Goal: Task Accomplishment & Management: Manage account settings

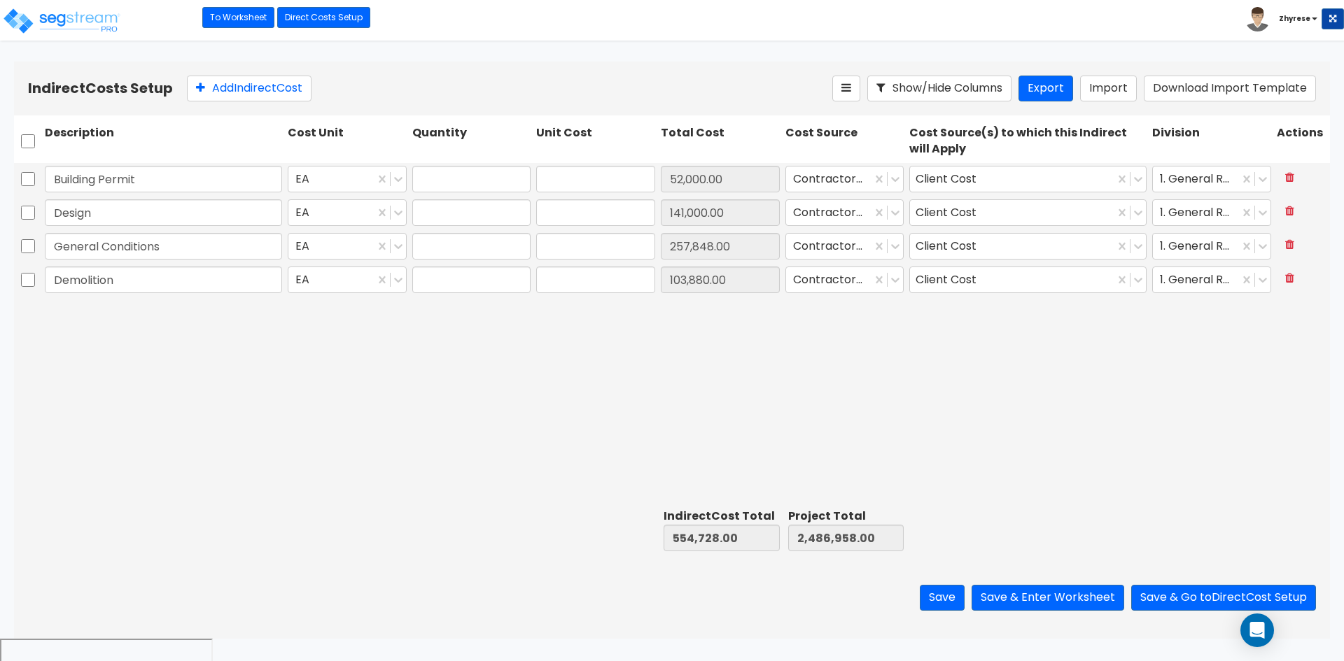
type input "1.00"
type input "52,000.00"
type input "1.00"
type input "141,000.00"
type input "1.00"
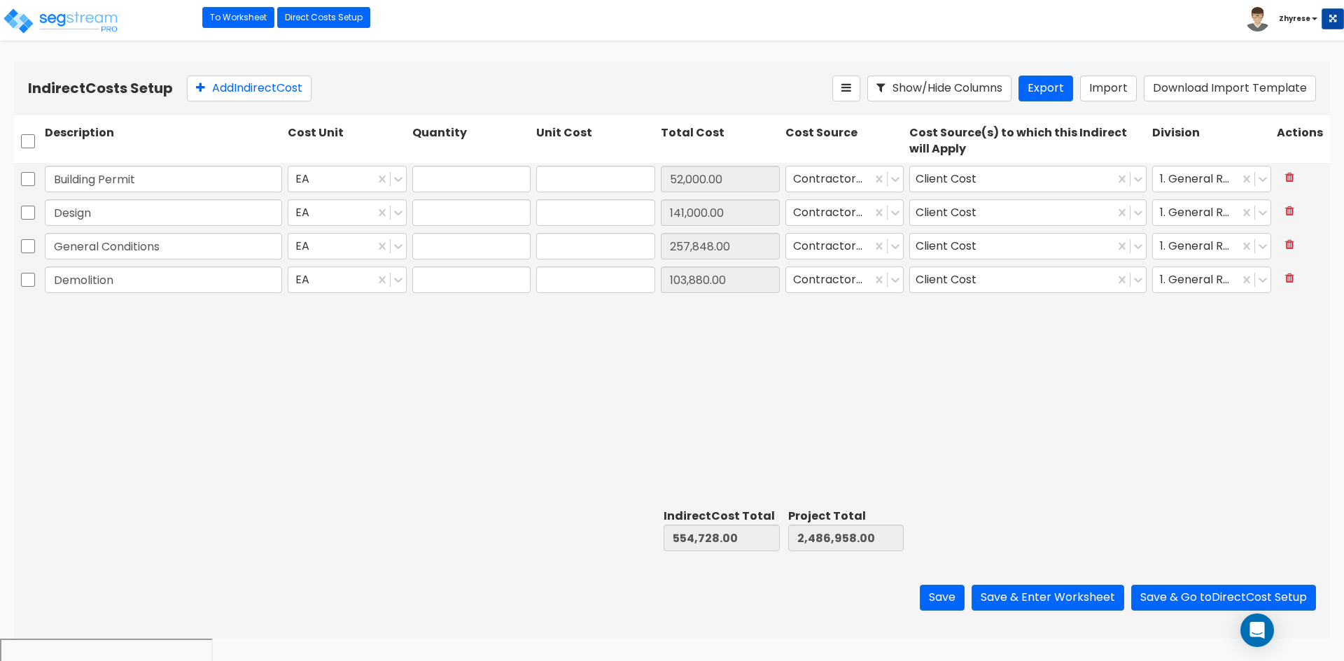
type input "257,848.00"
type input "1.00"
type input "103,880.00"
click at [30, 128] on input "checkbox" at bounding box center [28, 141] width 14 height 27
checkbox input "true"
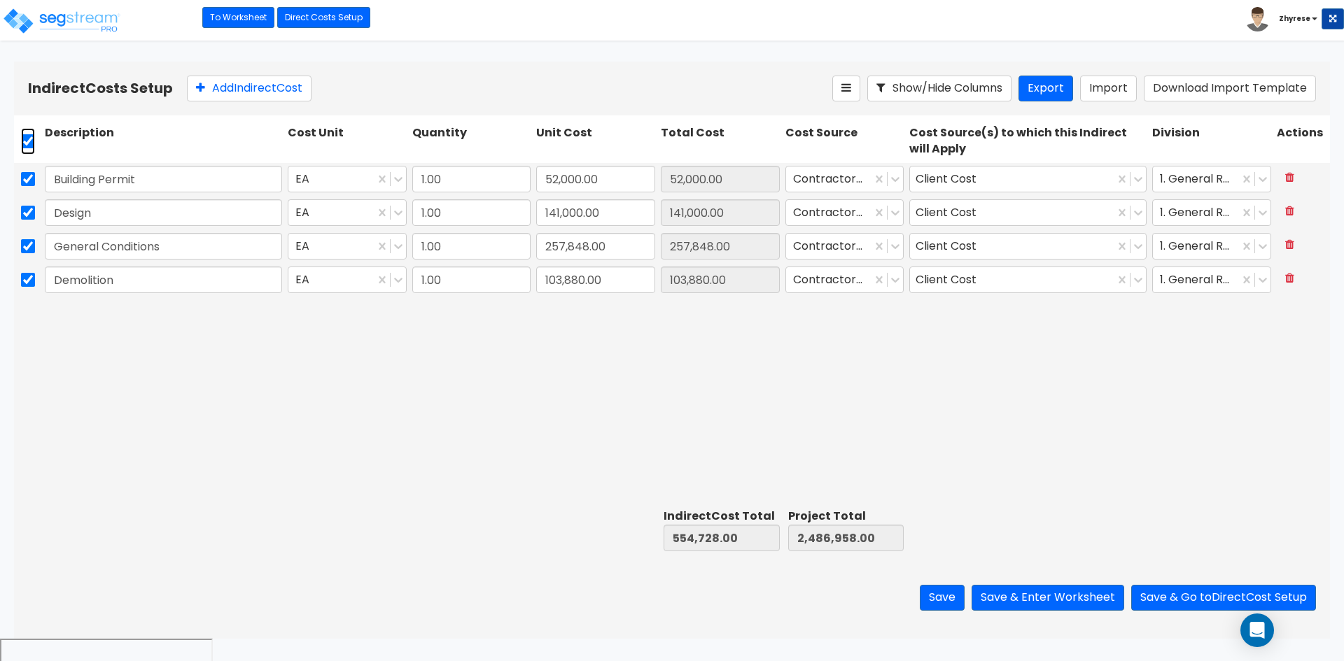
checkbox input "true"
click at [351, 87] on icon at bounding box center [344, 88] width 11 height 14
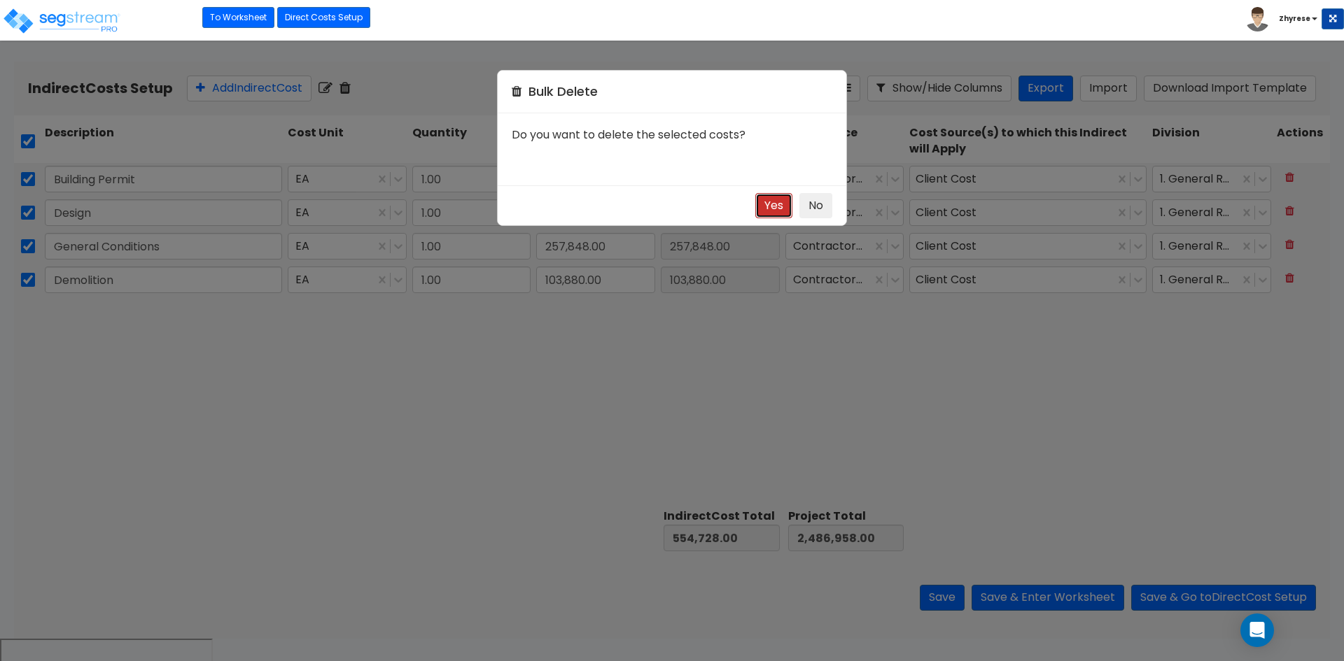
click at [782, 197] on button "Yes" at bounding box center [773, 206] width 37 height 26
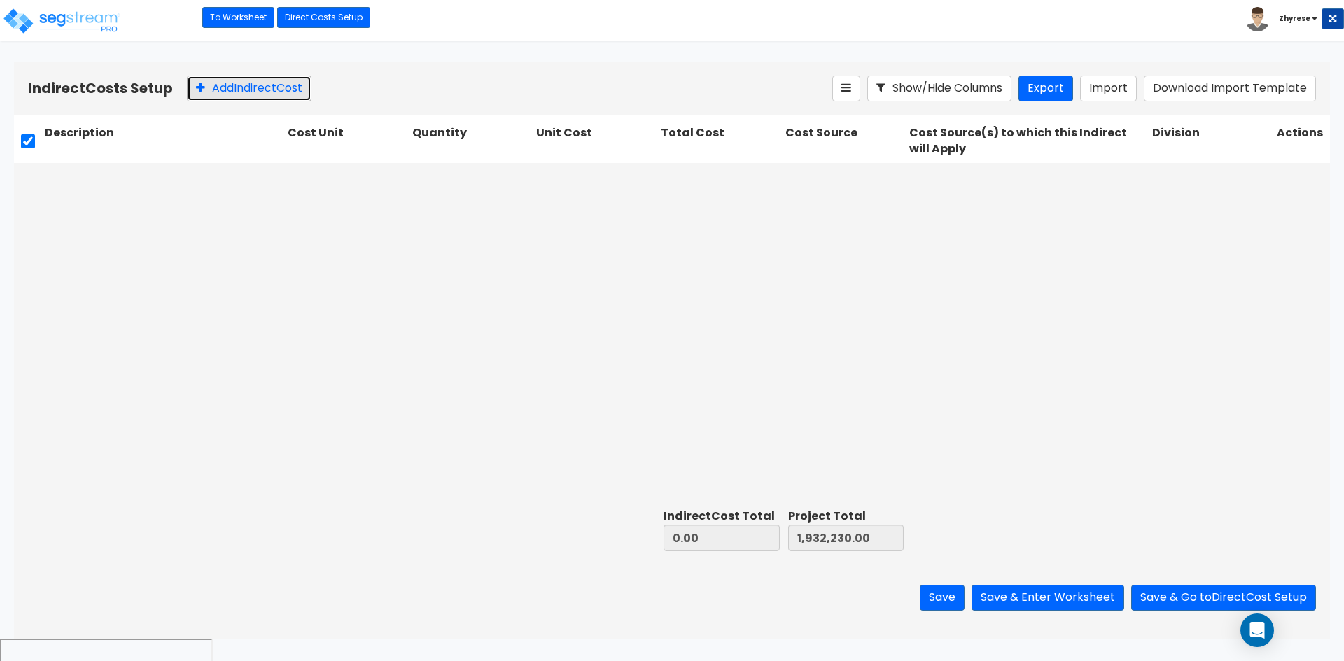
click at [230, 95] on button "Add Indirect Cost" at bounding box center [249, 89] width 125 height 26
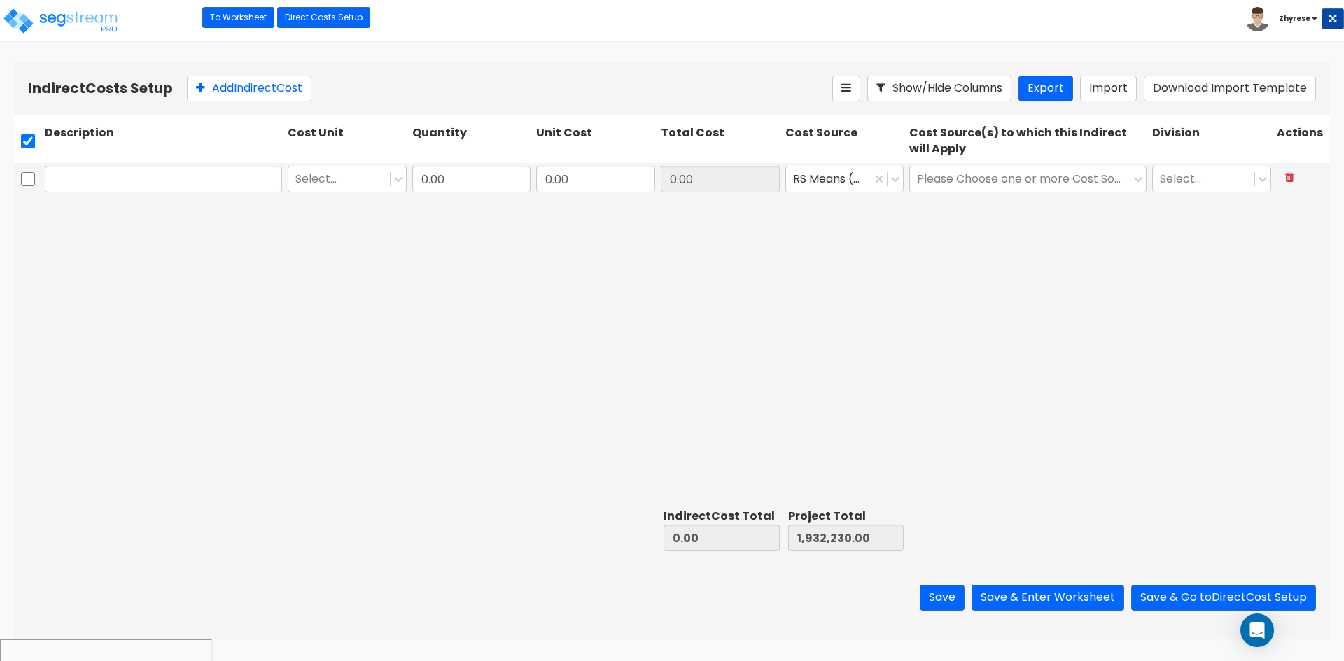
click at [838, 178] on div at bounding box center [829, 179] width 72 height 19
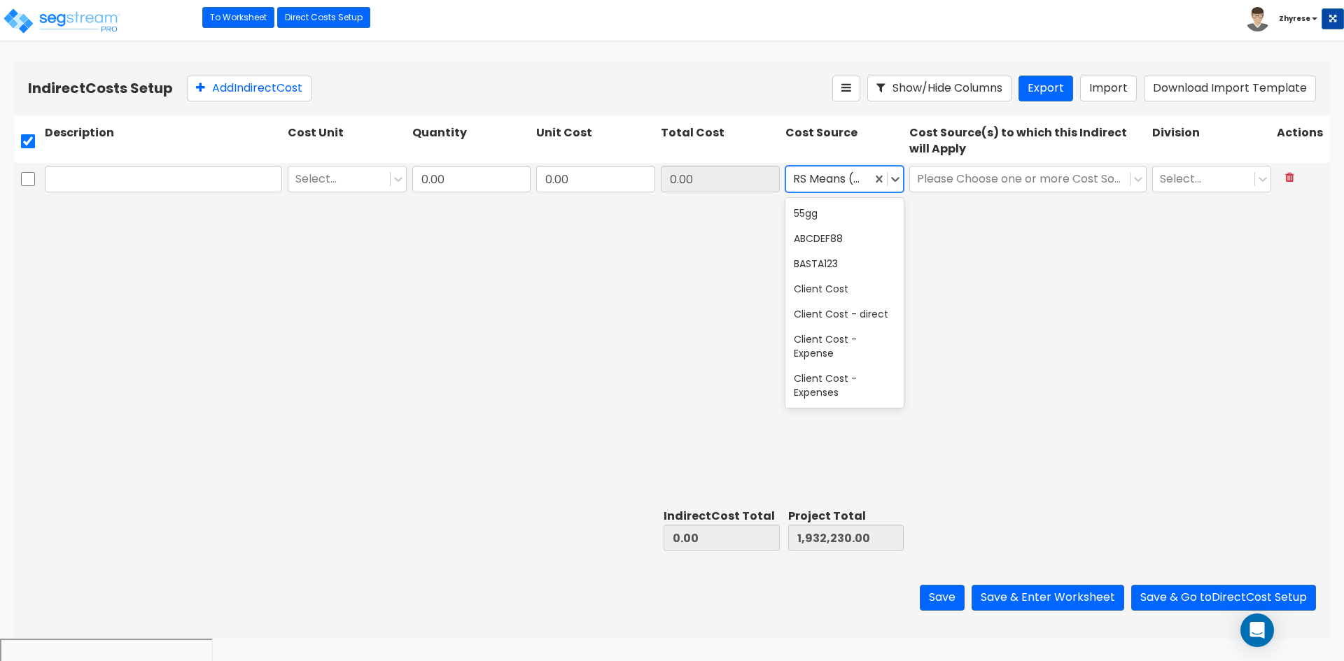
click at [1032, 357] on div "Select... 0.00 0.00 0.00 39 results available. Use Up and Down to choose option…" at bounding box center [672, 333] width 1316 height 340
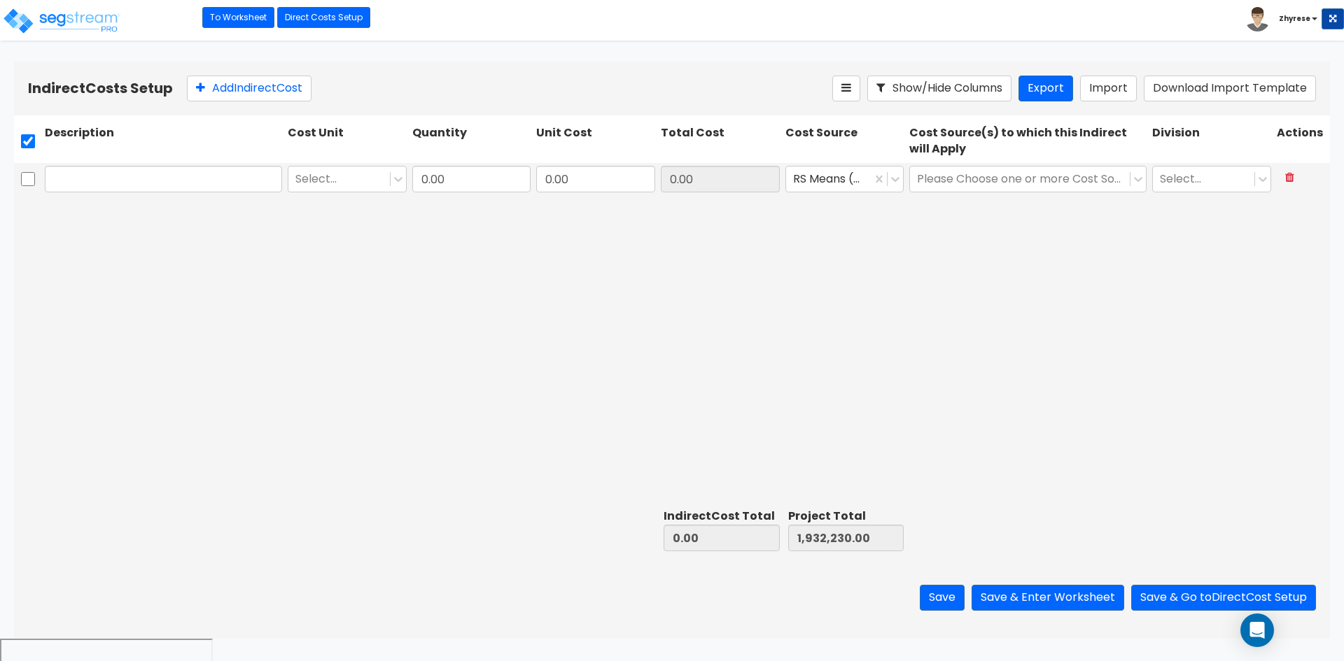
click at [1295, 23] on b "Zhyrese" at bounding box center [1294, 18] width 31 height 10
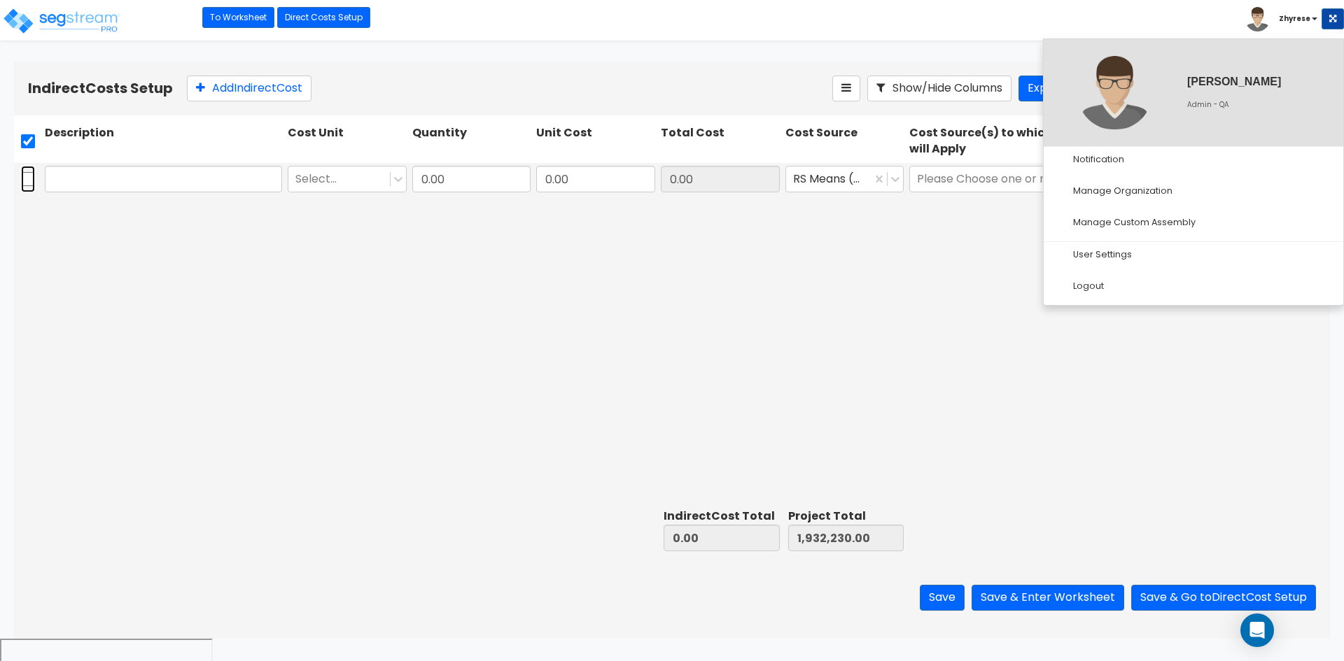
click at [30, 185] on input "checkbox" at bounding box center [28, 179] width 14 height 27
checkbox input "true"
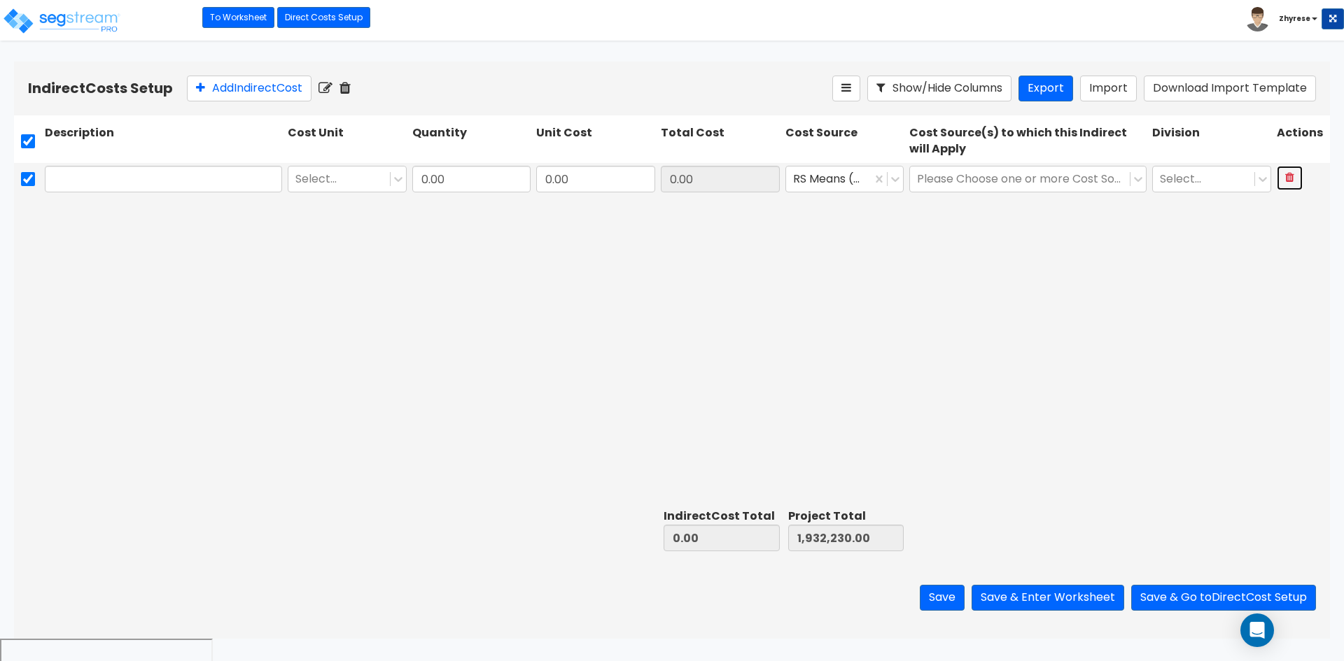
click at [1295, 180] on button at bounding box center [1289, 178] width 26 height 24
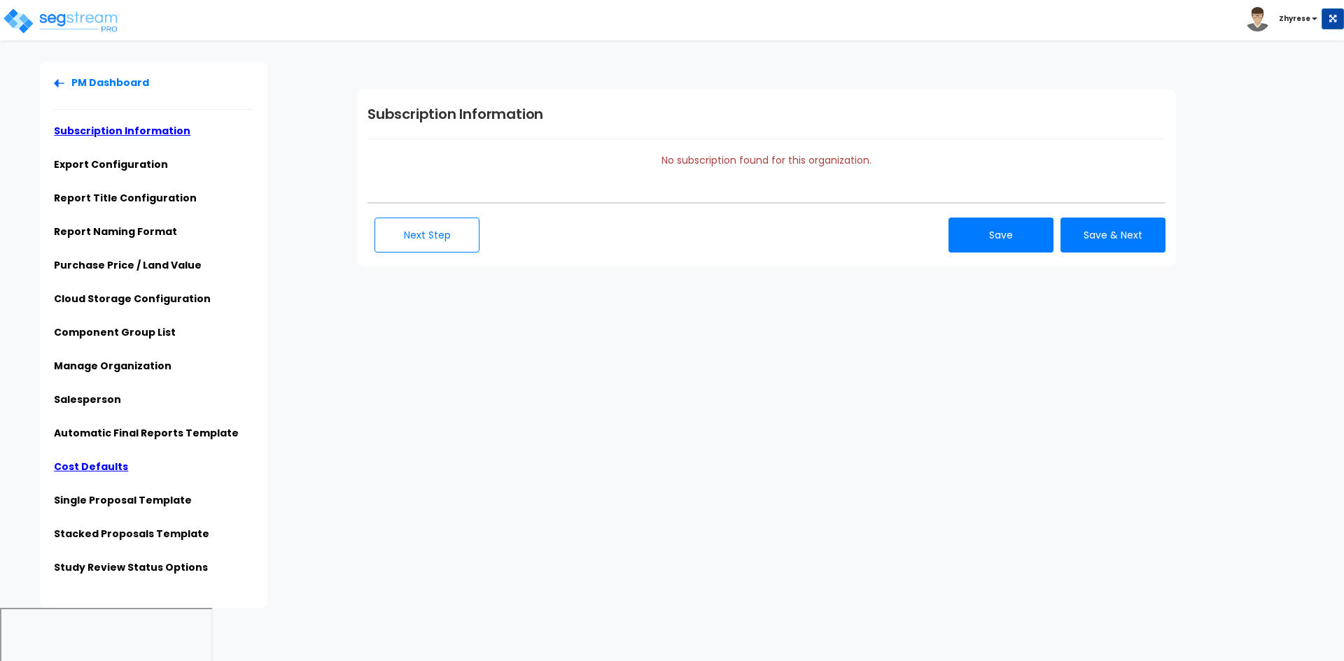
click at [140, 467] on li "Cost Defaults" at bounding box center [153, 471] width 199 height 23
click at [67, 463] on link "Cost Defaults" at bounding box center [91, 467] width 74 height 14
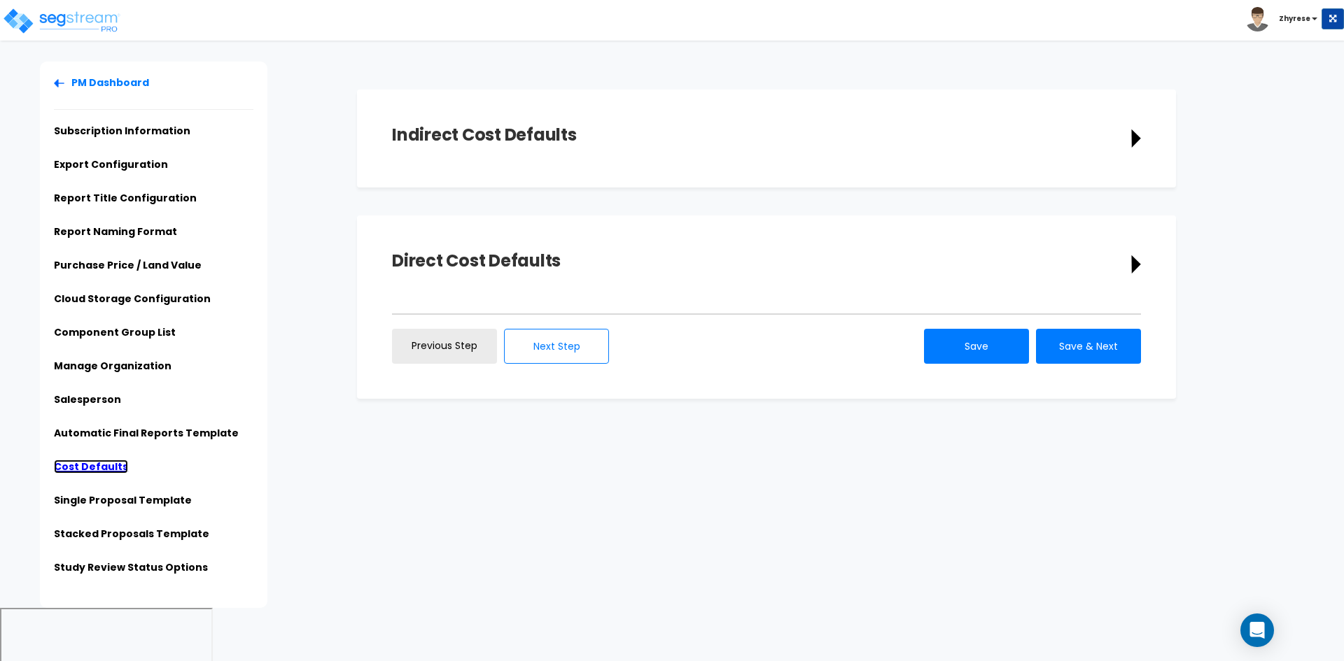
click at [80, 463] on link "Cost Defaults" at bounding box center [91, 467] width 74 height 14
click at [910, 129] on div "Indirect Cost Defaults" at bounding box center [766, 139] width 749 height 28
click at [1141, 140] on div "Indirect Cost Defaults Description Cost Unit Select Select Select Quantity 0.00" at bounding box center [766, 139] width 819 height 98
click at [1137, 141] on icon at bounding box center [1135, 138] width 9 height 18
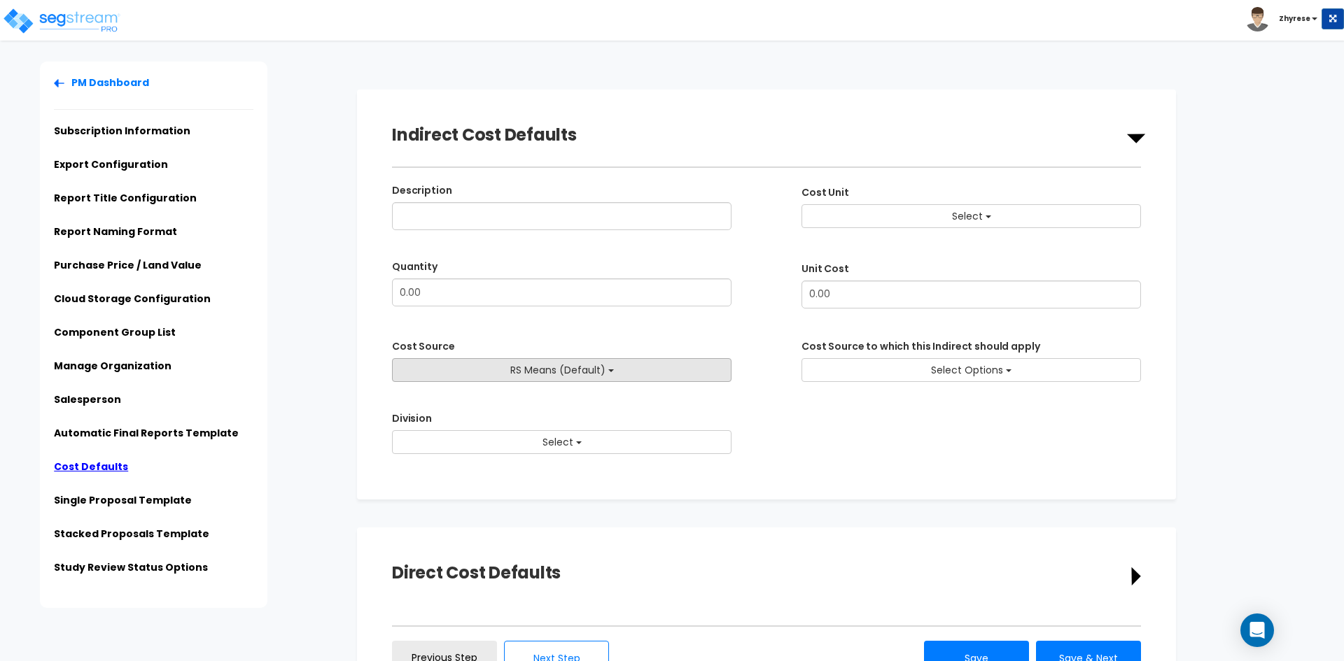
click at [571, 366] on span "RS Means (Default)" at bounding box center [557, 370] width 95 height 14
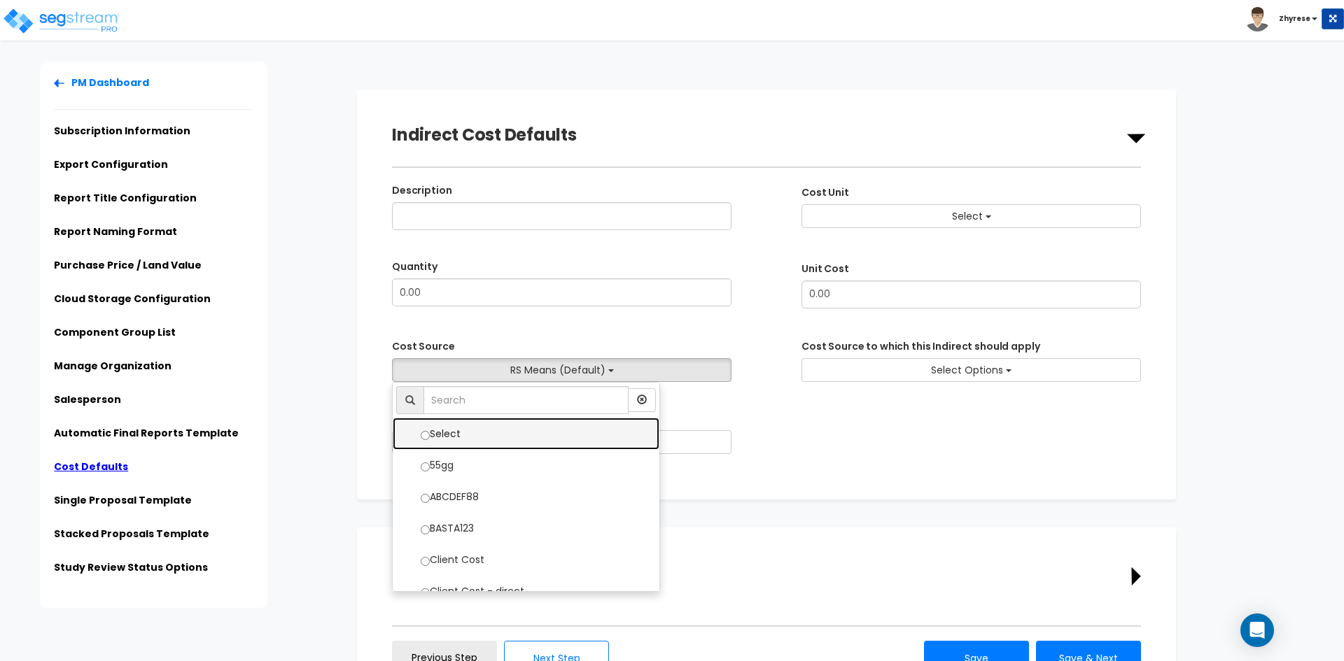
click at [581, 440] on label "Select" at bounding box center [526, 433] width 239 height 29
click at [430, 440] on input "Select" at bounding box center [425, 435] width 9 height 9
select select
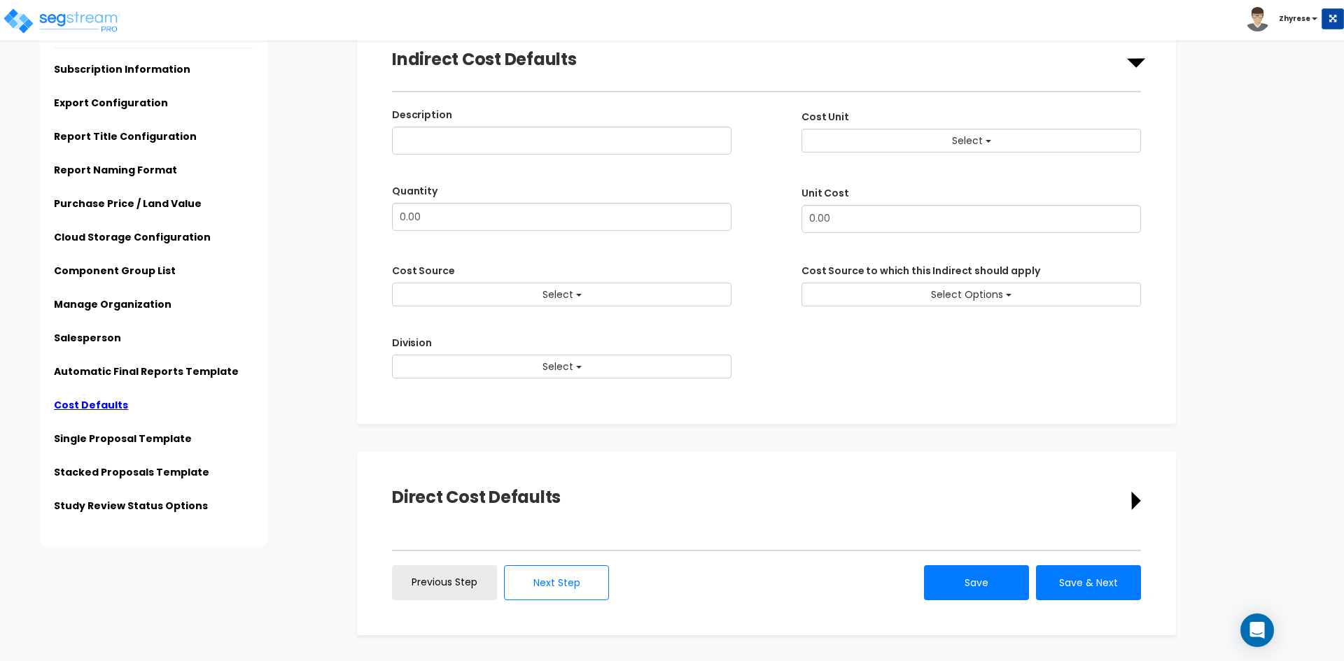
scroll to position [78, 0]
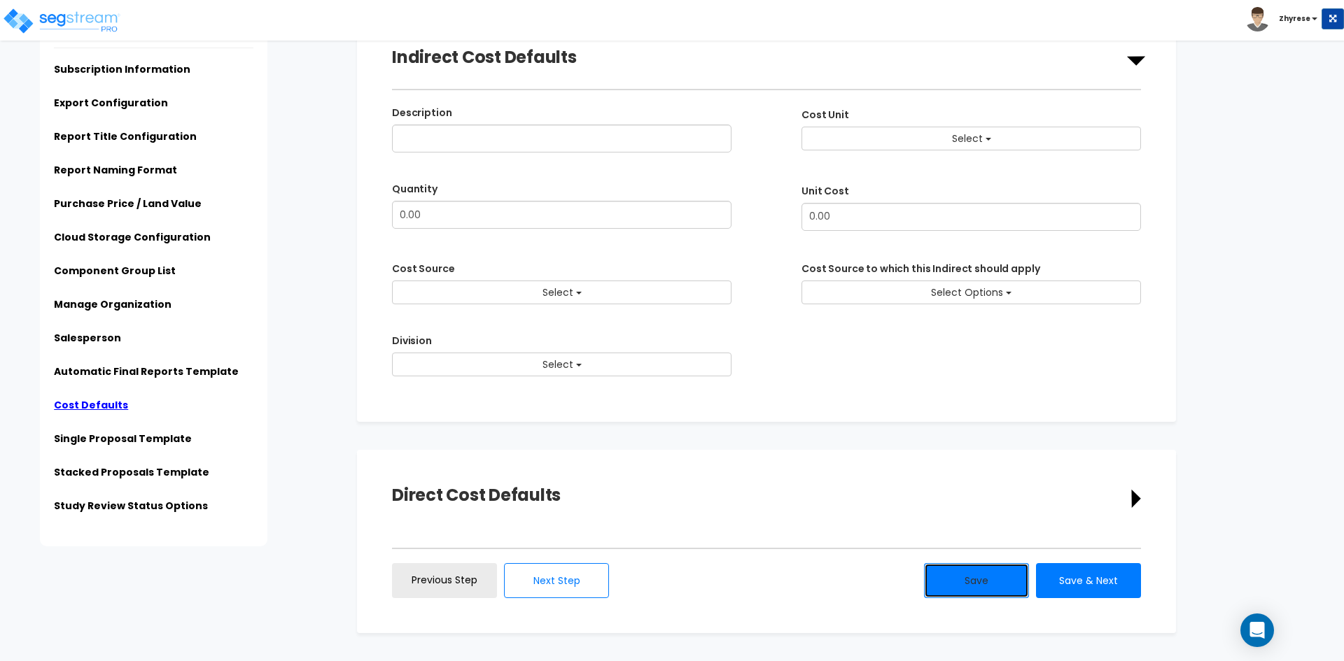
click at [980, 578] on button "Save" at bounding box center [976, 580] width 105 height 35
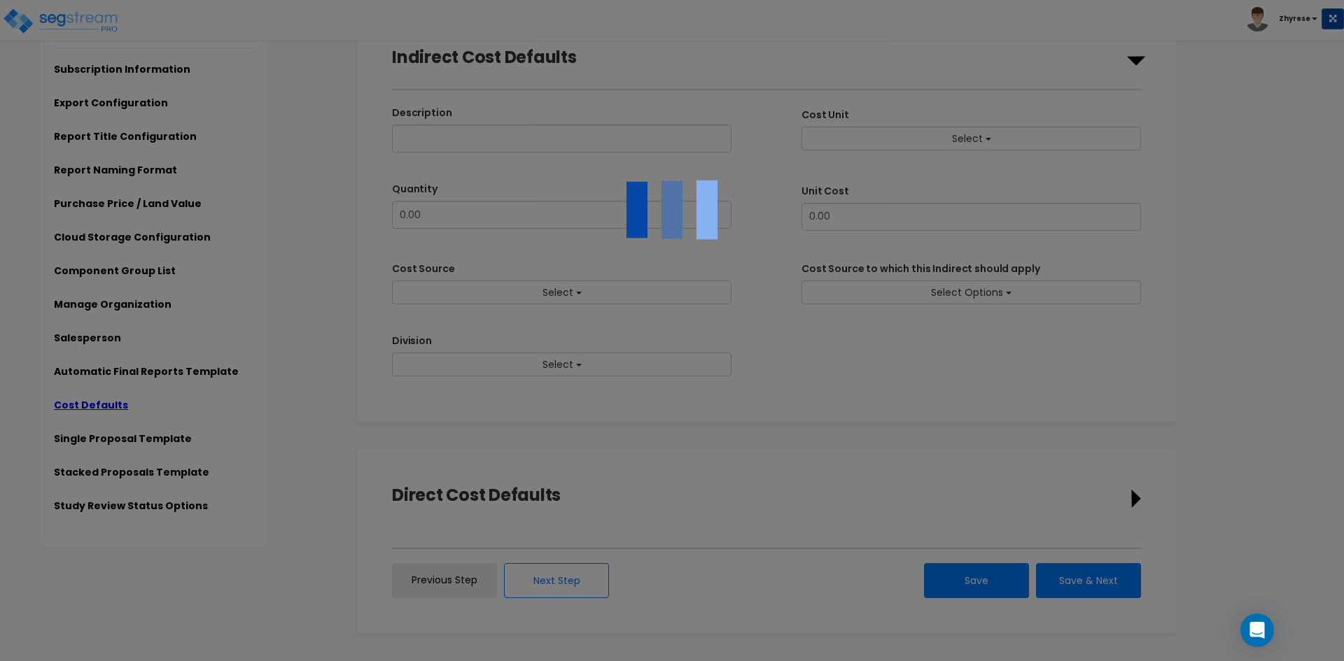
select select
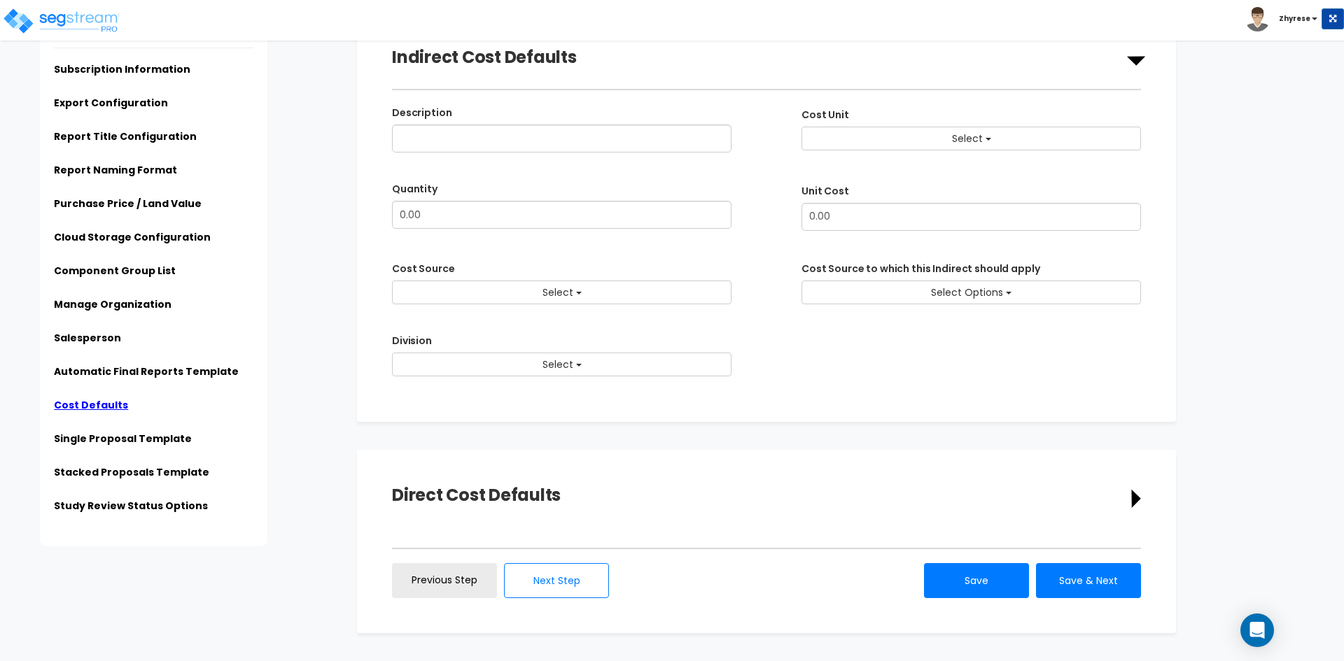
click at [661, 496] on div "Direct Cost Defaults" at bounding box center [766, 499] width 749 height 28
click at [1125, 491] on div "Direct Cost Defaults" at bounding box center [766, 499] width 749 height 28
click at [1135, 501] on icon at bounding box center [1135, 499] width 9 height 18
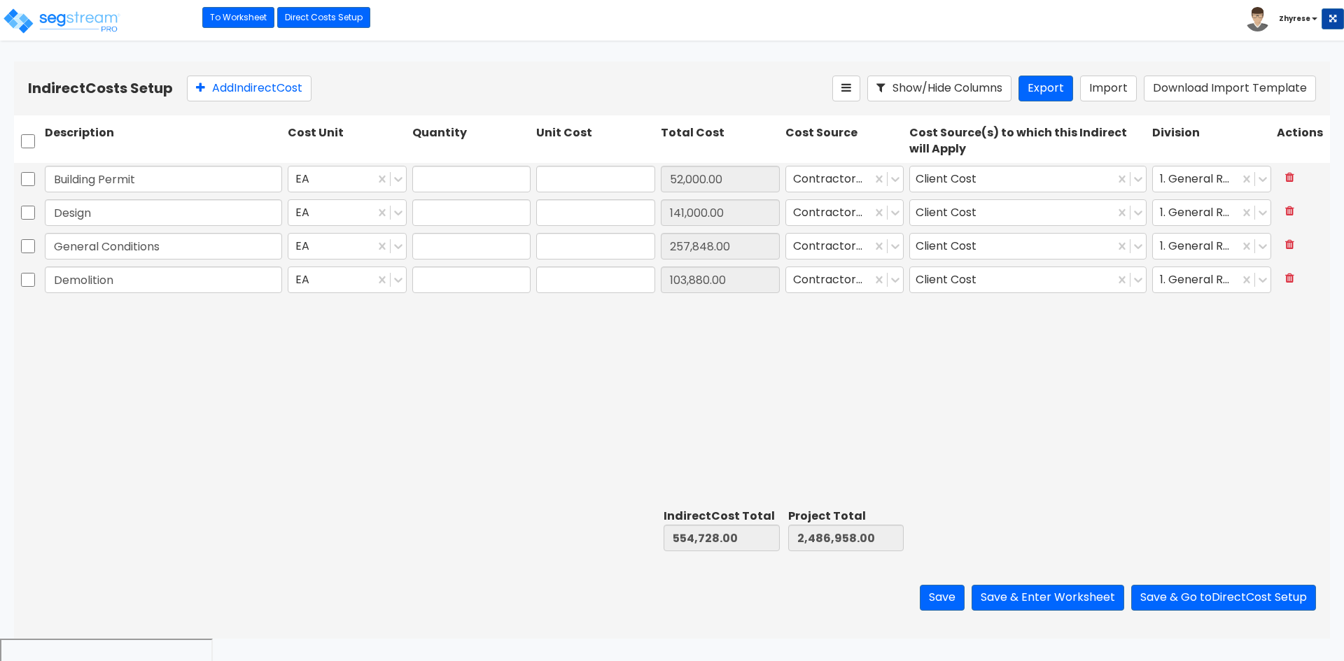
type input "1.00"
type input "52,000.00"
type input "1.00"
type input "141,000.00"
type input "1.00"
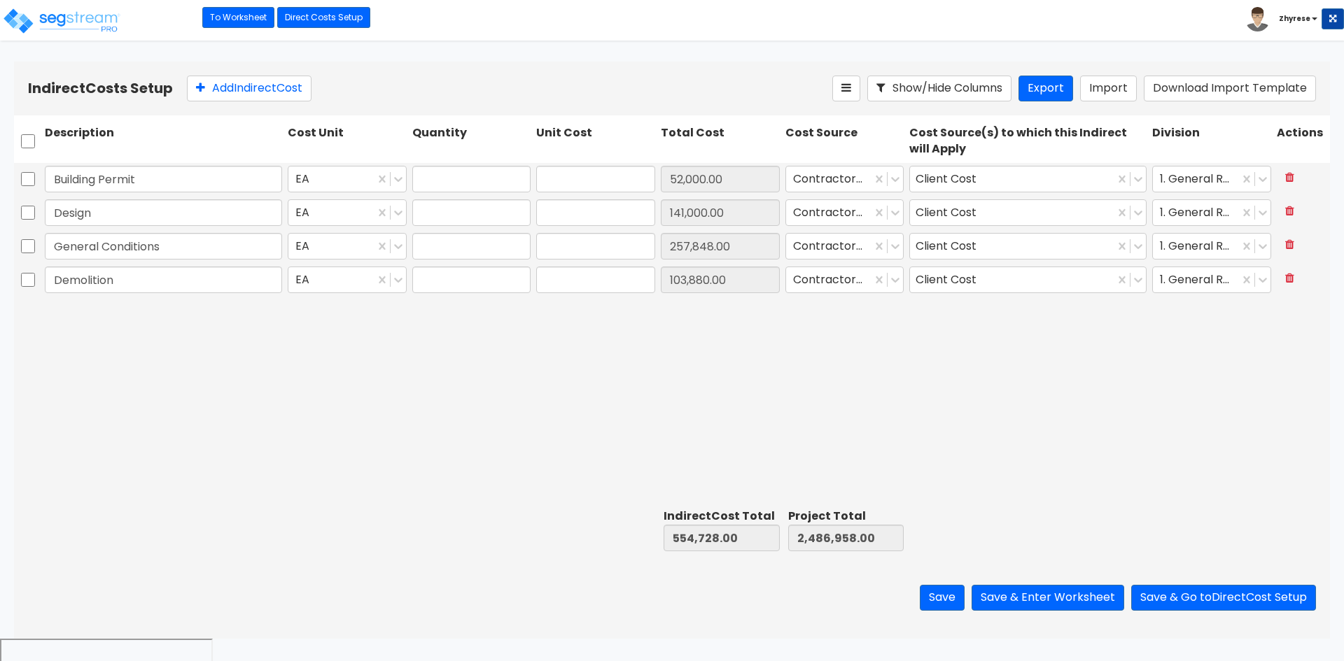
type input "257,848.00"
type input "1.00"
type input "103,880.00"
click at [29, 141] on input "checkbox" at bounding box center [28, 141] width 14 height 27
checkbox input "true"
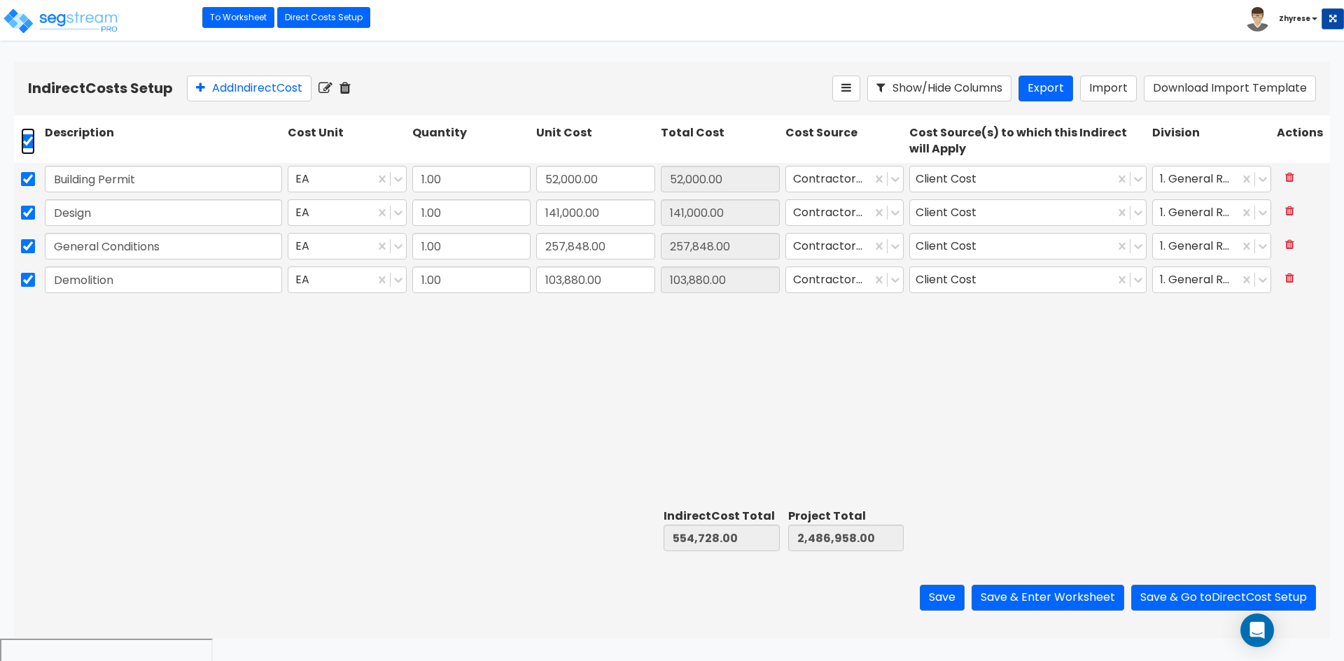
checkbox input "true"
click at [346, 88] on div "Add Indirect Cost" at bounding box center [509, 89] width 645 height 26
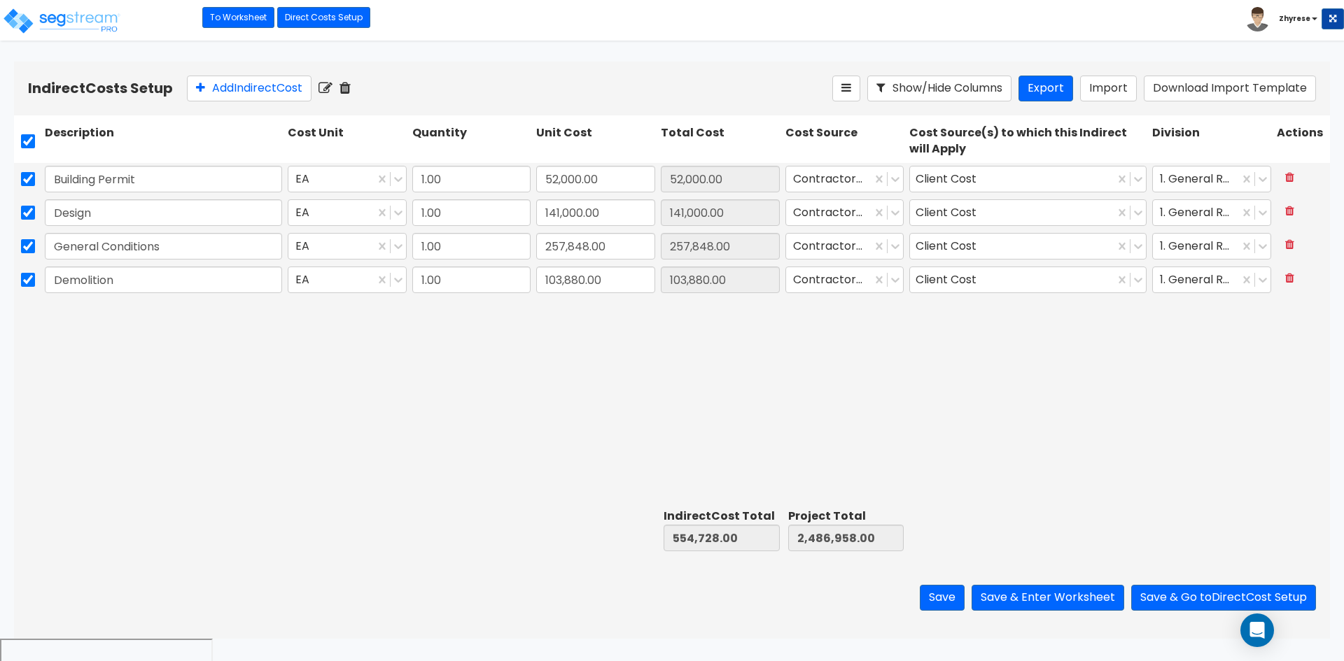
click at [348, 89] on icon at bounding box center [344, 88] width 11 height 14
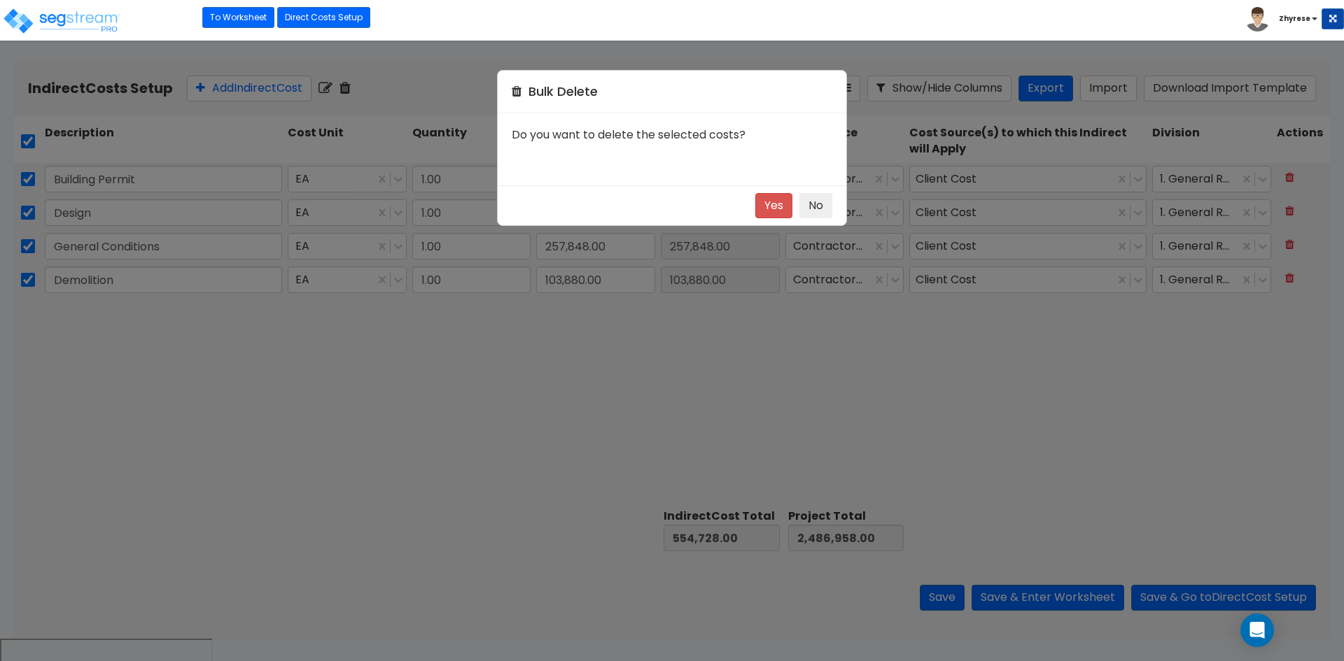
click at [351, 90] on div "Bulk Delete Do you want to delete the selected costs? Yes No" at bounding box center [672, 330] width 1344 height 661
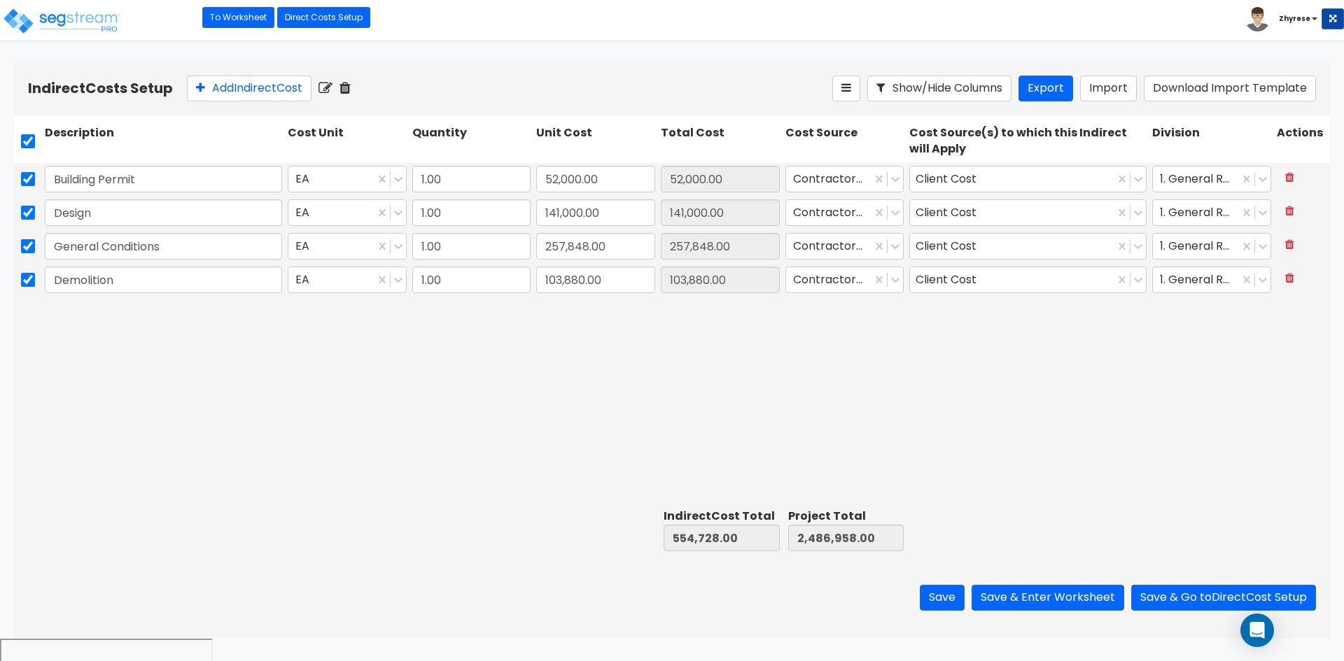
click at [351, 91] on icon at bounding box center [344, 88] width 11 height 14
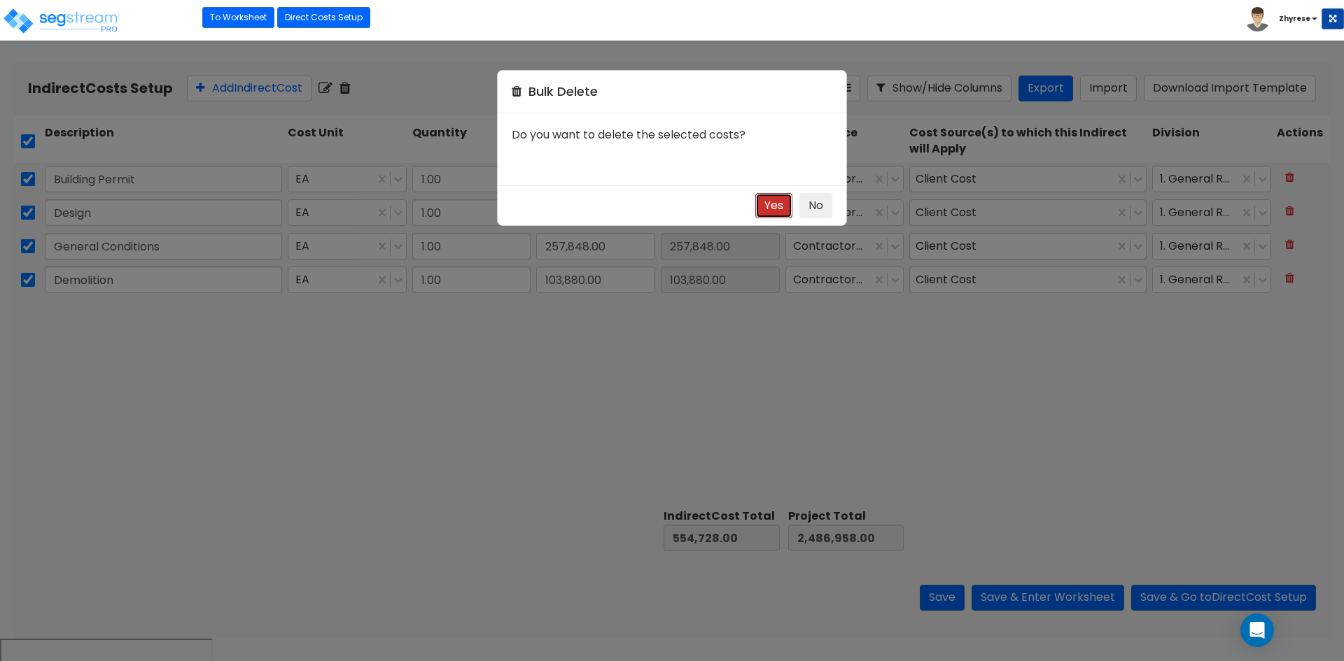
click at [766, 197] on button "Yes" at bounding box center [773, 206] width 37 height 26
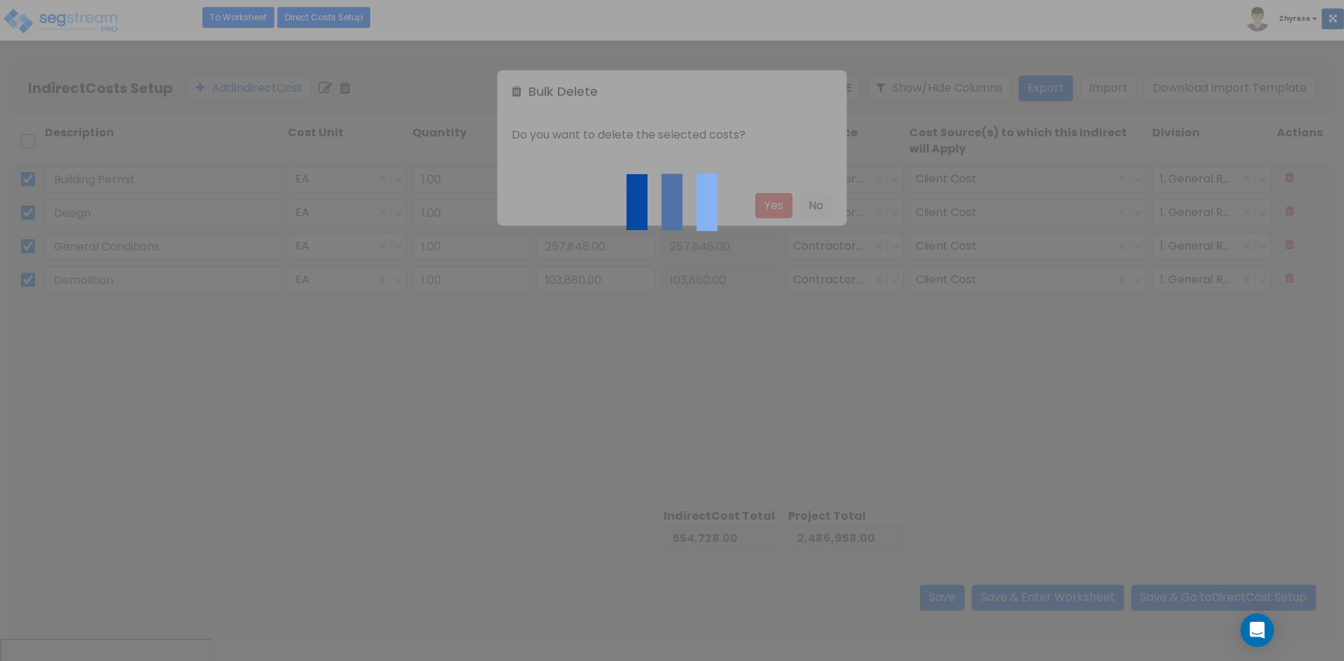
checkbox input "false"
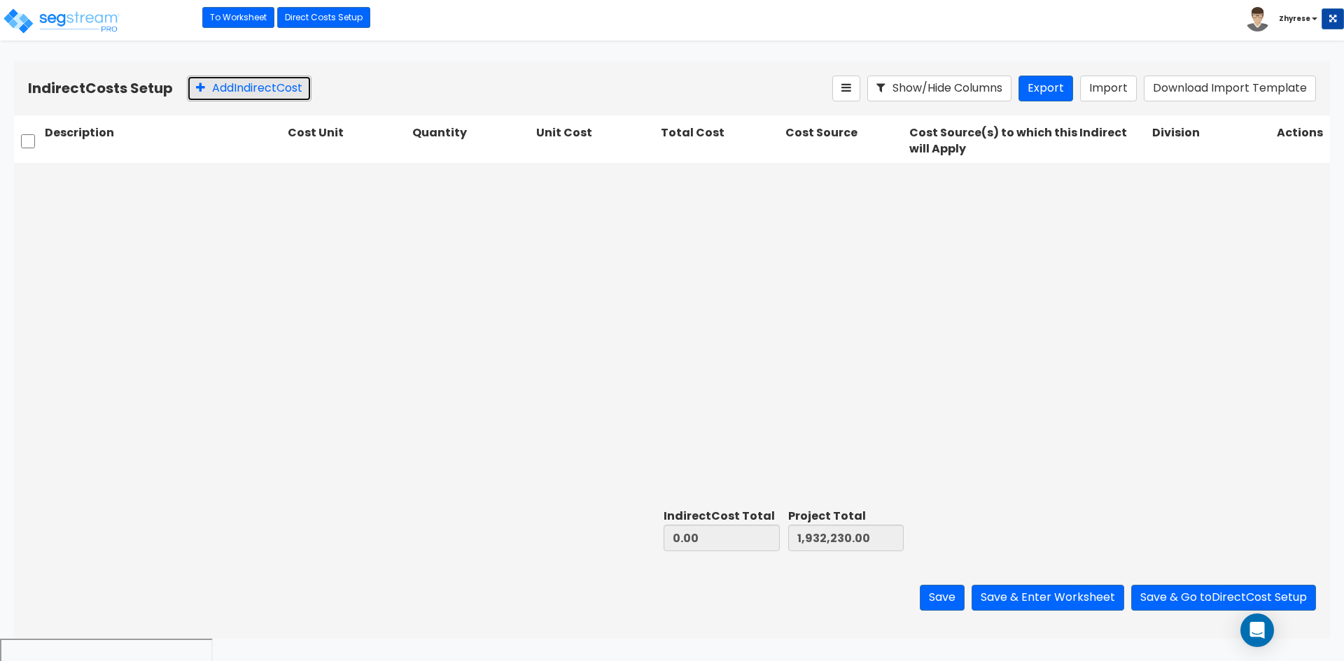
click at [217, 81] on button "Add Indirect Cost" at bounding box center [249, 89] width 125 height 26
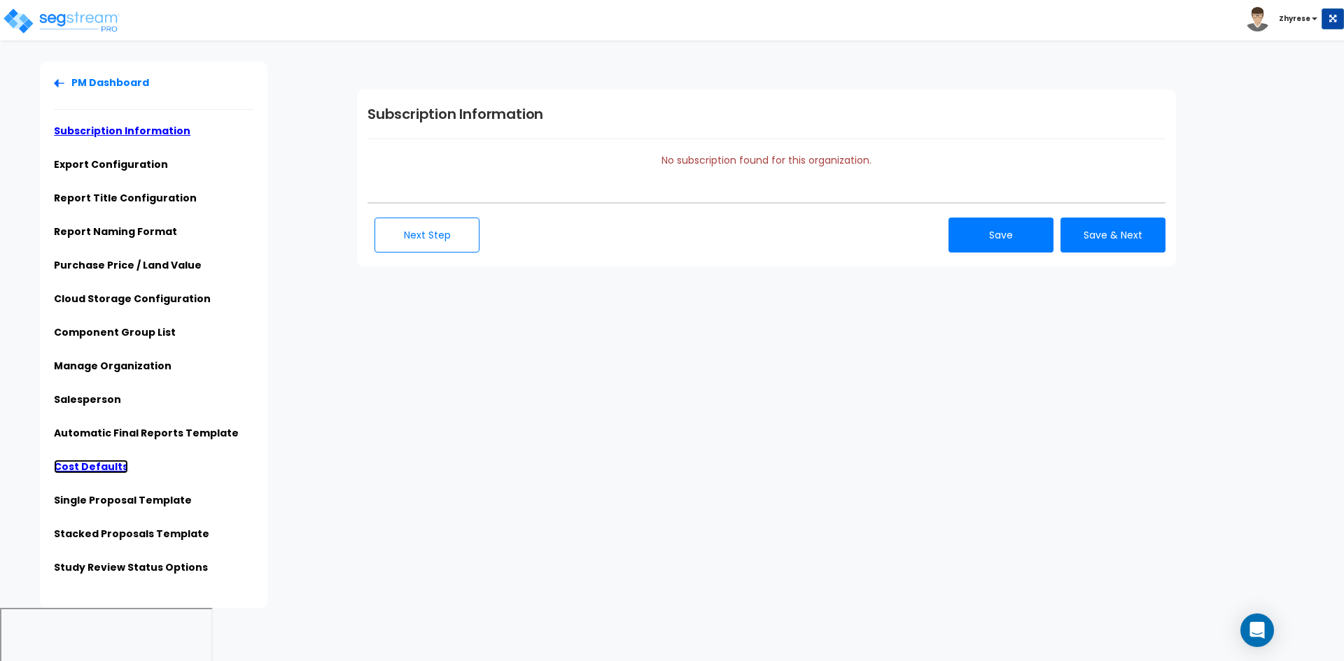
click at [101, 466] on link "Cost Defaults" at bounding box center [91, 467] width 74 height 14
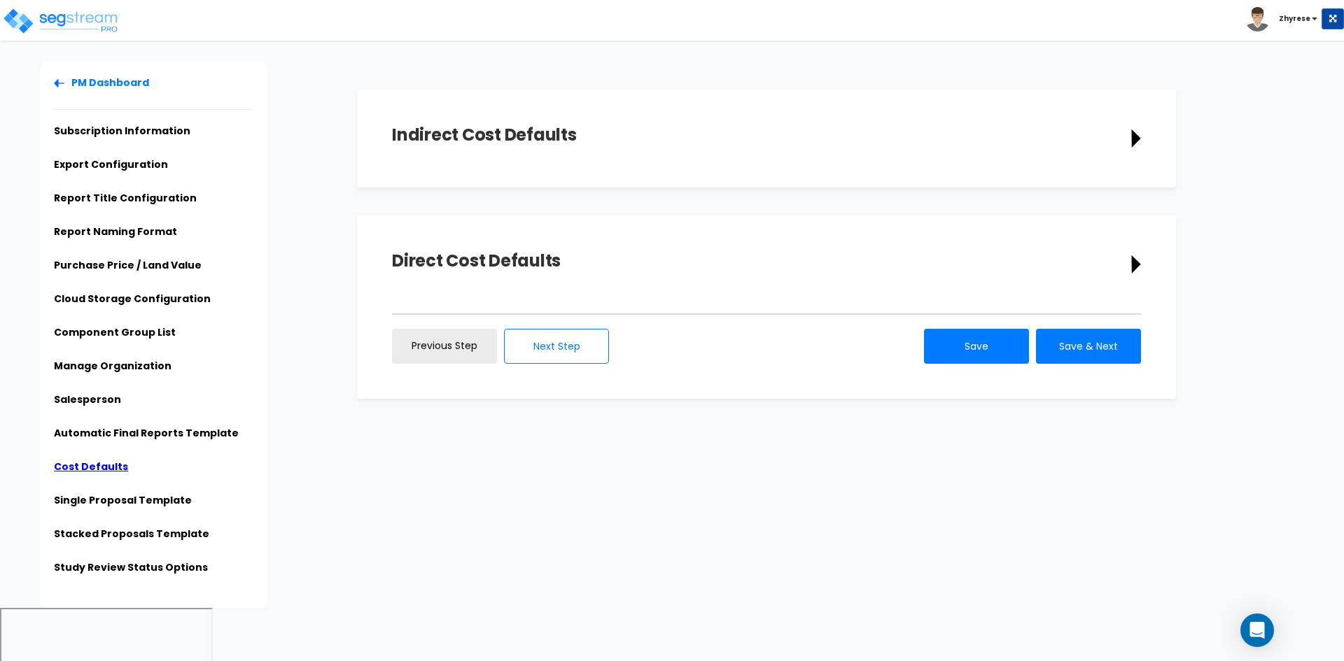
click at [964, 95] on div "Indirect Cost Defaults Description Cost Unit Select Select Select Quantity 0.00" at bounding box center [766, 139] width 819 height 98
click at [964, 128] on div "Indirect Cost Defaults" at bounding box center [766, 139] width 749 height 28
click at [1131, 138] on icon at bounding box center [1136, 139] width 10 height 20
click at [1139, 137] on icon at bounding box center [1135, 138] width 9 height 18
click at [1134, 137] on icon at bounding box center [1135, 138] width 9 height 18
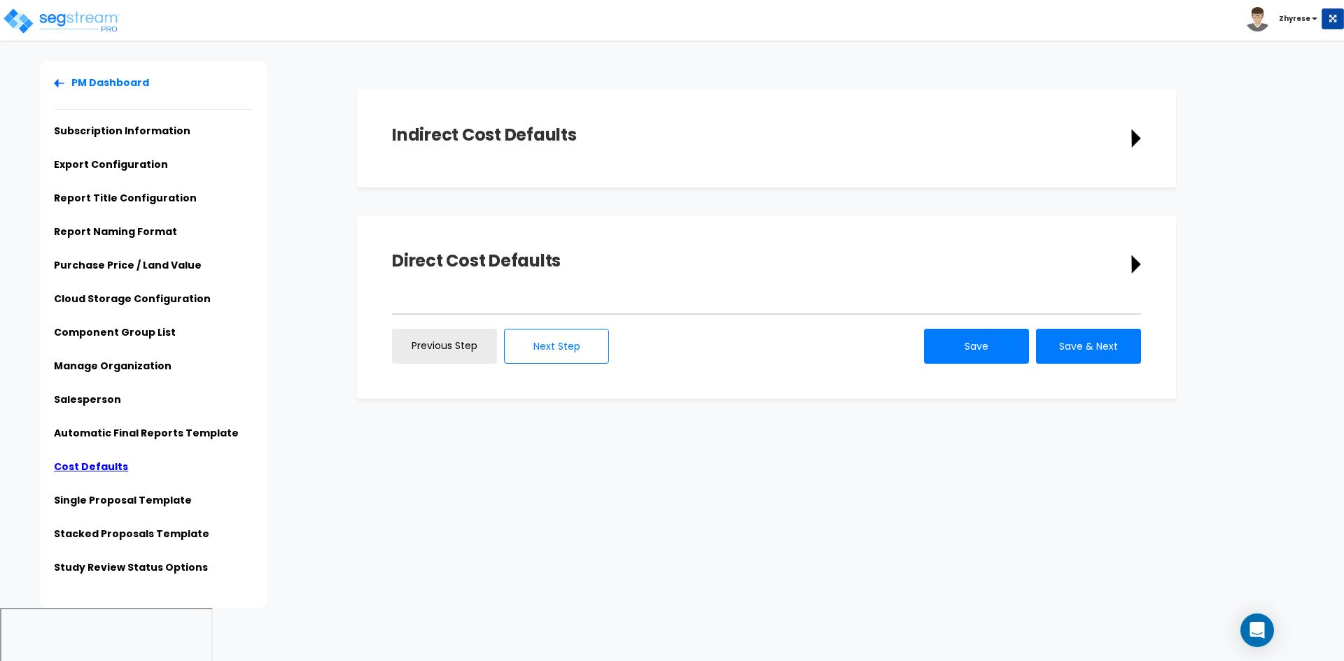
click at [0, 0] on div "Description Cost Unit Select LS Select Select 0.00" at bounding box center [0, 0] width 0 height 0
click at [466, 130] on h1 "Indirect Cost Defaults" at bounding box center [484, 135] width 185 height 21
click at [1134, 141] on icon at bounding box center [1135, 138] width 9 height 18
click at [1136, 136] on icon at bounding box center [1135, 138] width 9 height 18
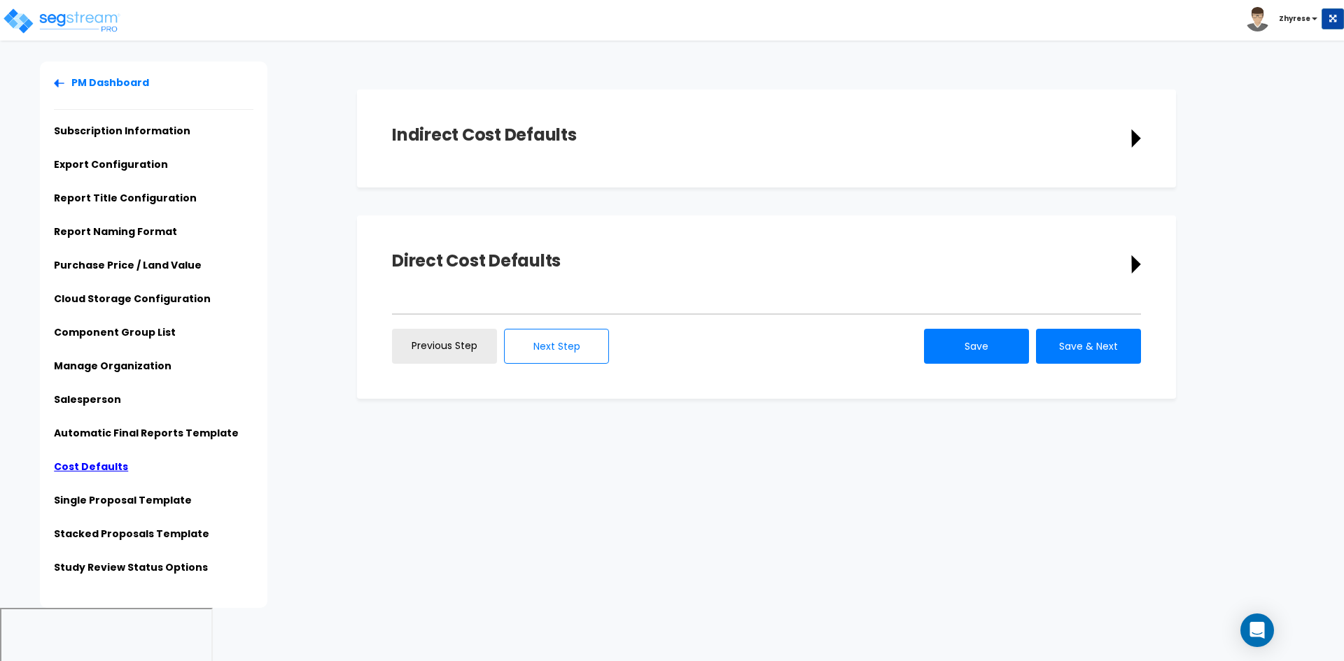
click at [796, 257] on div "Direct Cost Defaults" at bounding box center [766, 265] width 749 height 28
click at [1144, 265] on div "Direct Cost Defaults Description Cost Unit Select Select Select Quantity 0.00 0…" at bounding box center [766, 307] width 819 height 183
click at [1138, 137] on icon at bounding box center [1135, 138] width 9 height 18
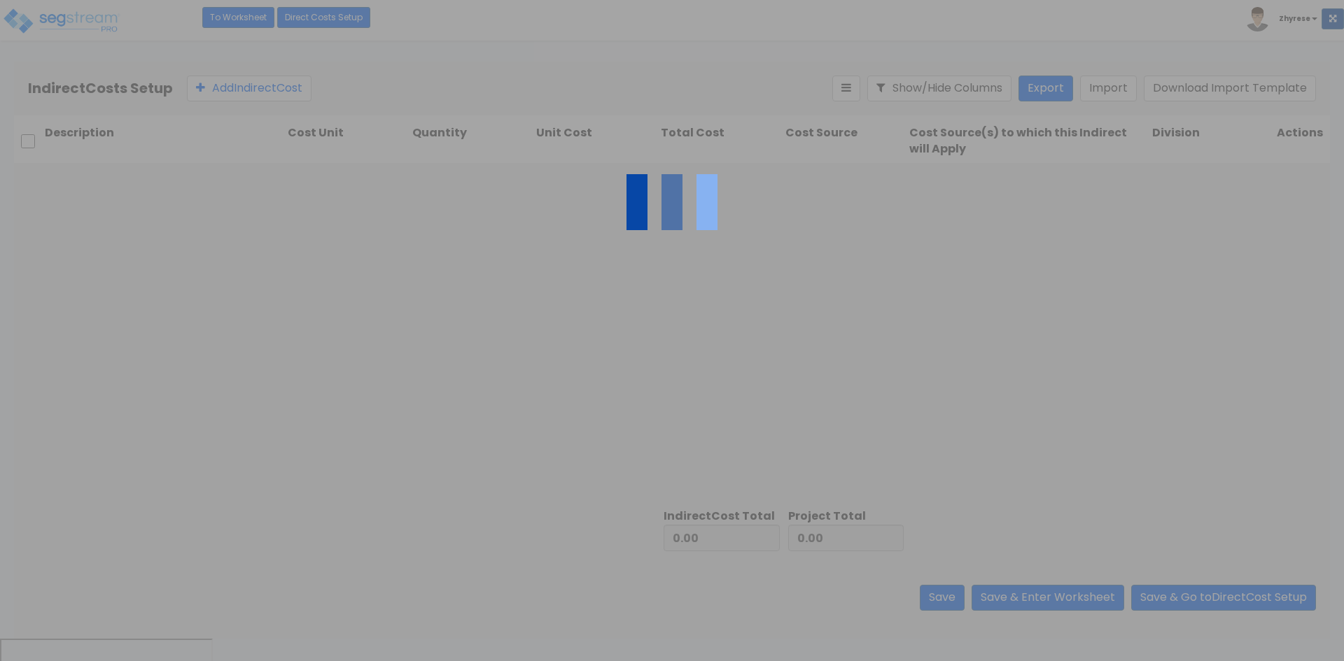
type input "1,932,230.00"
type input "554,728.00"
type input "2,486,958.00"
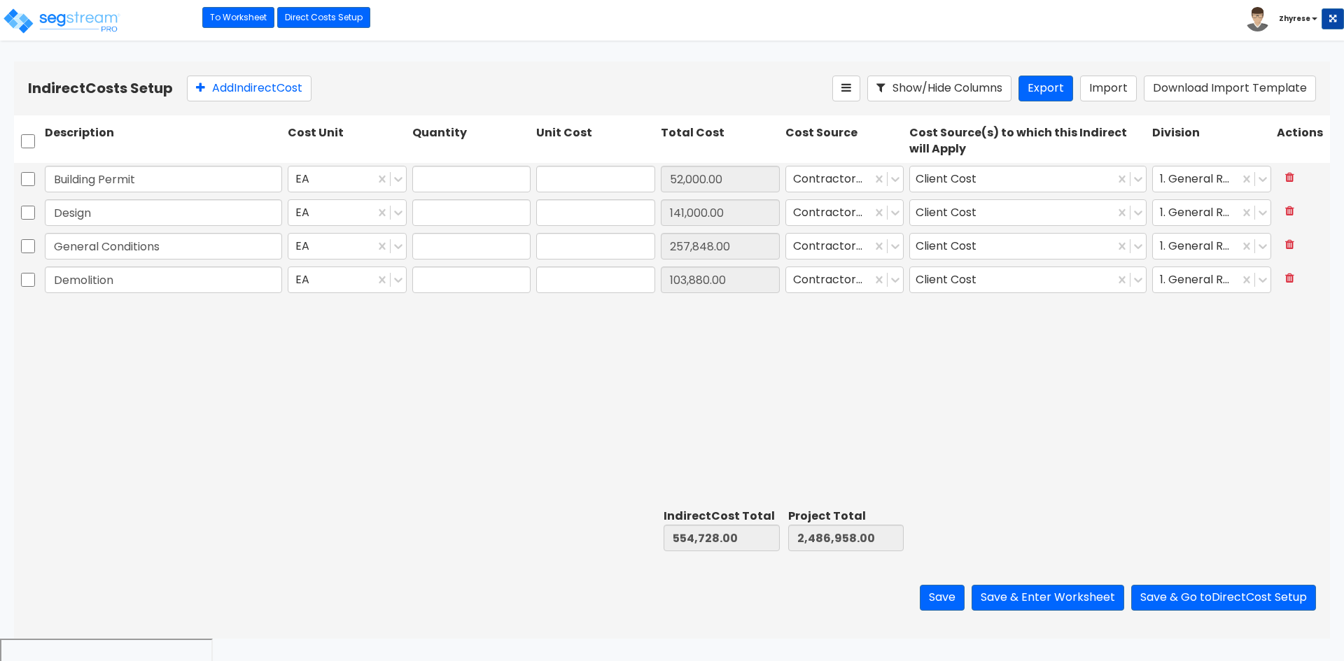
type input "1.00"
type input "52,000.00"
type input "1.00"
type input "141,000.00"
type input "1.00"
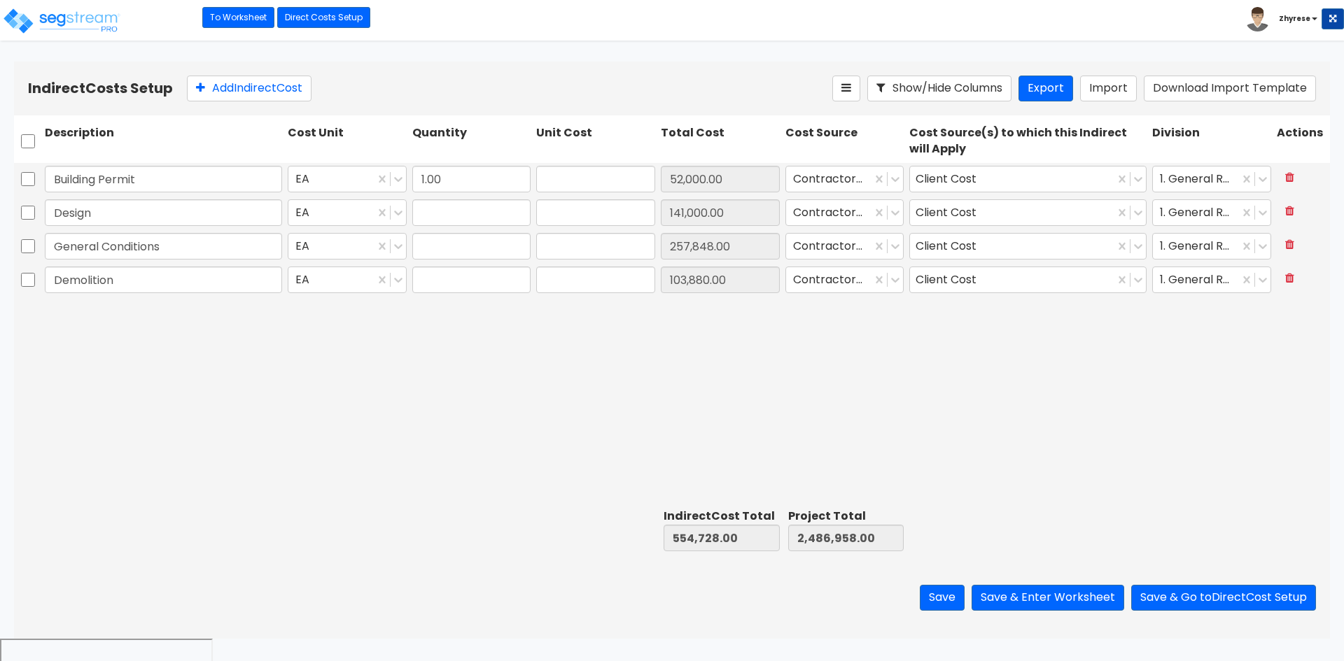
type input "257,848.00"
type input "1.00"
type input "103,880.00"
click at [31, 137] on input "checkbox" at bounding box center [28, 141] width 14 height 27
checkbox input "true"
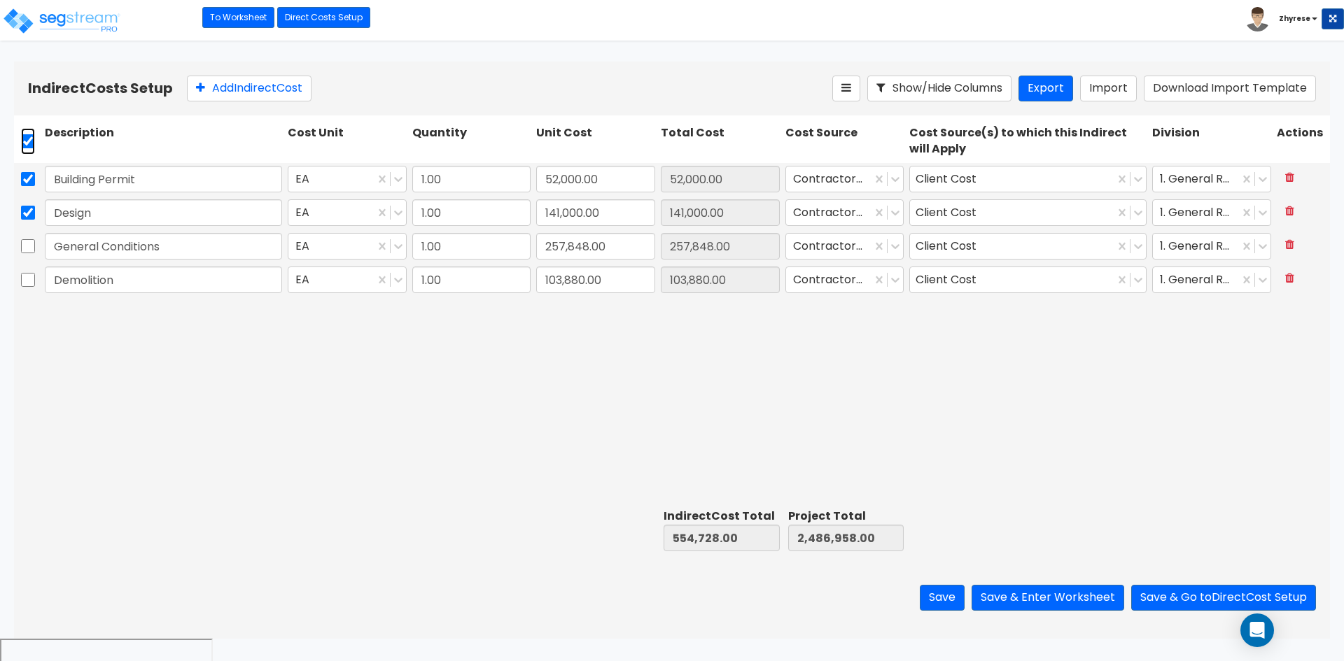
checkbox input "true"
click at [350, 85] on icon at bounding box center [344, 88] width 11 height 14
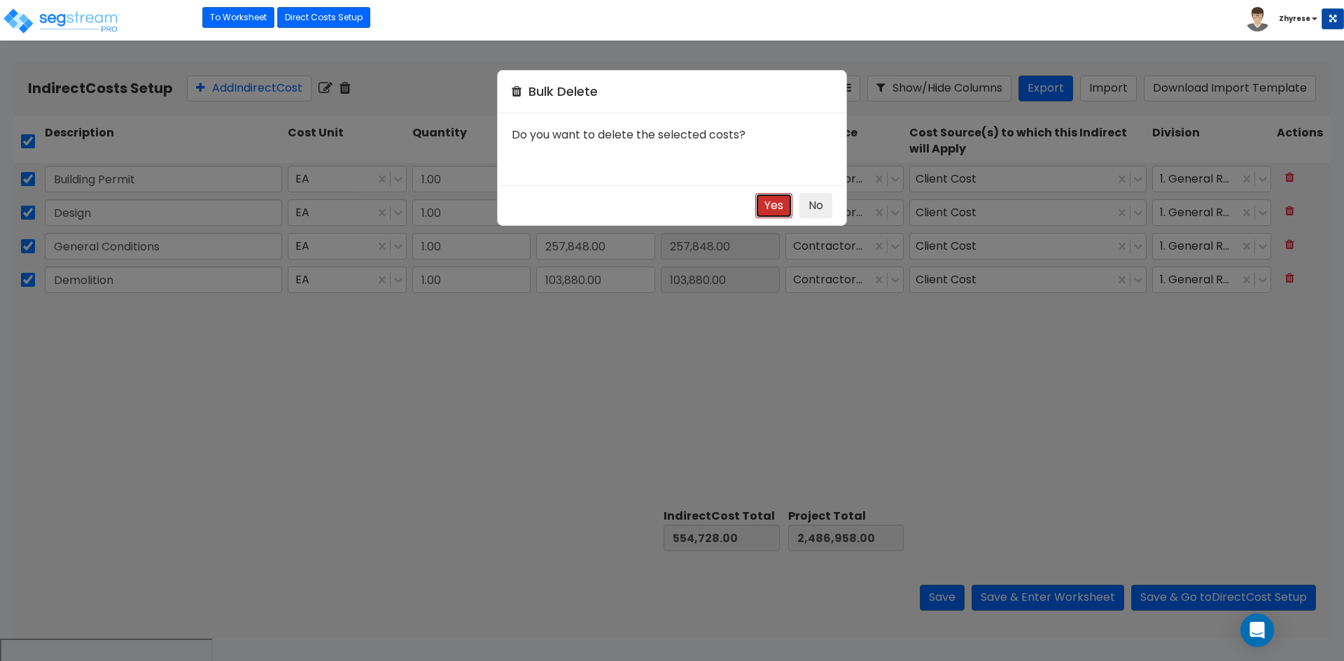
click at [770, 204] on button "Yes" at bounding box center [773, 206] width 37 height 26
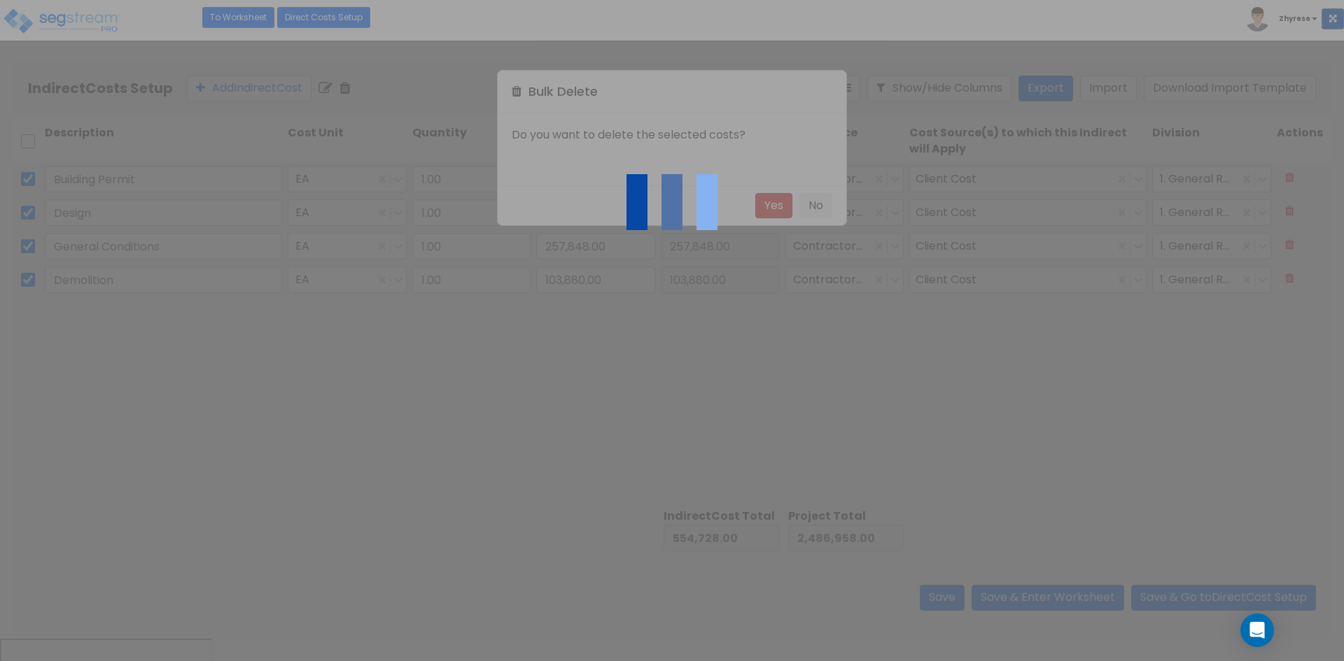
checkbox input "false"
type input "0.00"
type input "1,932,230.00"
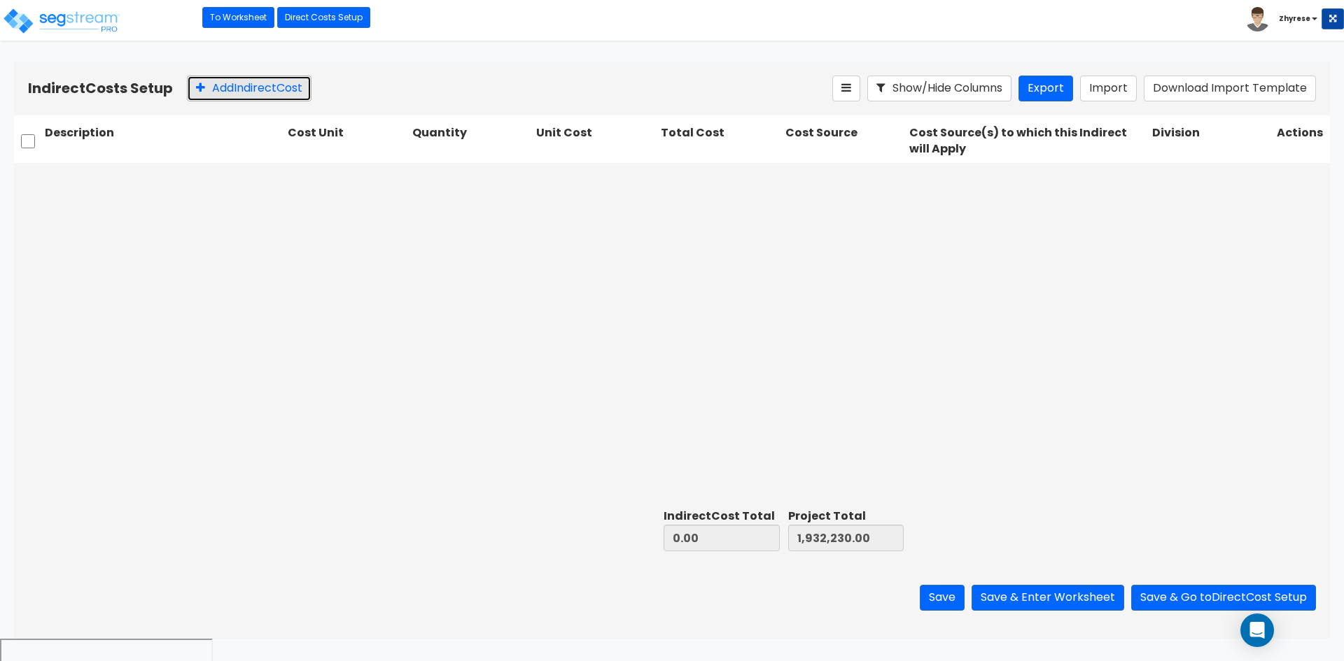
click at [294, 82] on button "Add Indirect Cost" at bounding box center [249, 89] width 125 height 26
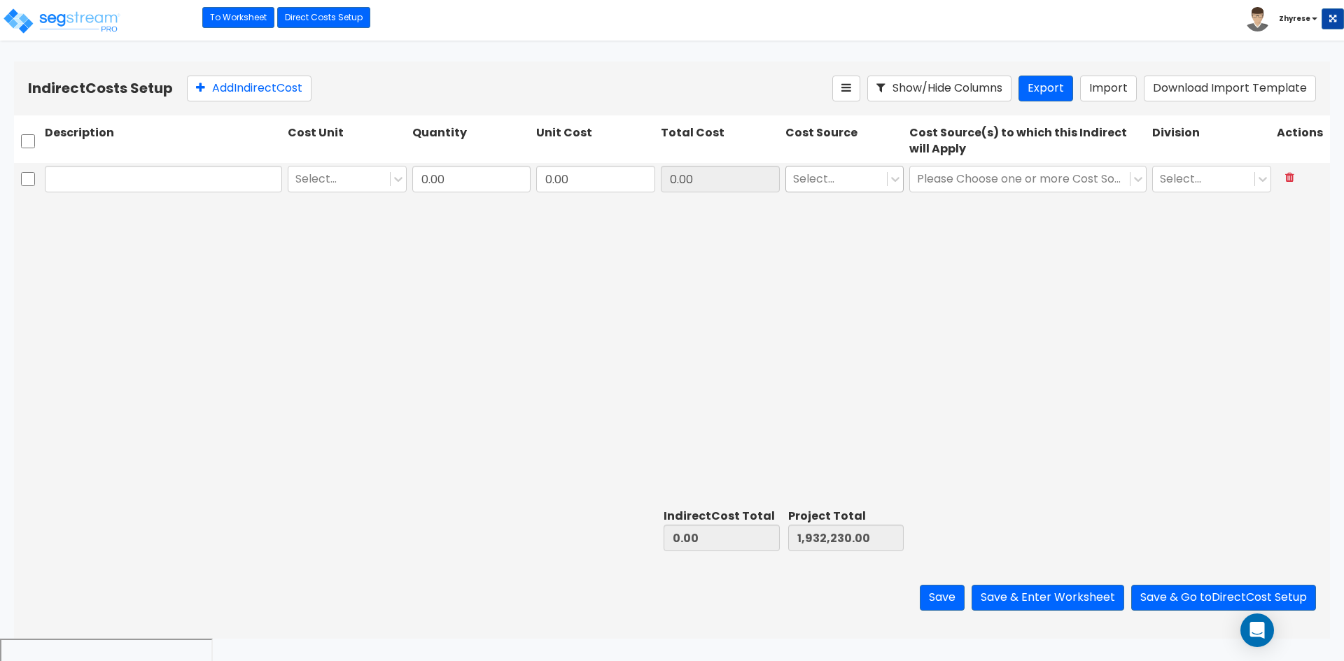
drag, startPoint x: 294, startPoint y: 82, endPoint x: 818, endPoint y: 178, distance: 533.0
click at [818, 178] on div at bounding box center [836, 179] width 87 height 19
click at [1305, 407] on div "Select... 0.00 0.00 0.00 Select... Please Choose one or more Cost Sources Selec…" at bounding box center [672, 333] width 1316 height 340
